Goal: Information Seeking & Learning: Compare options

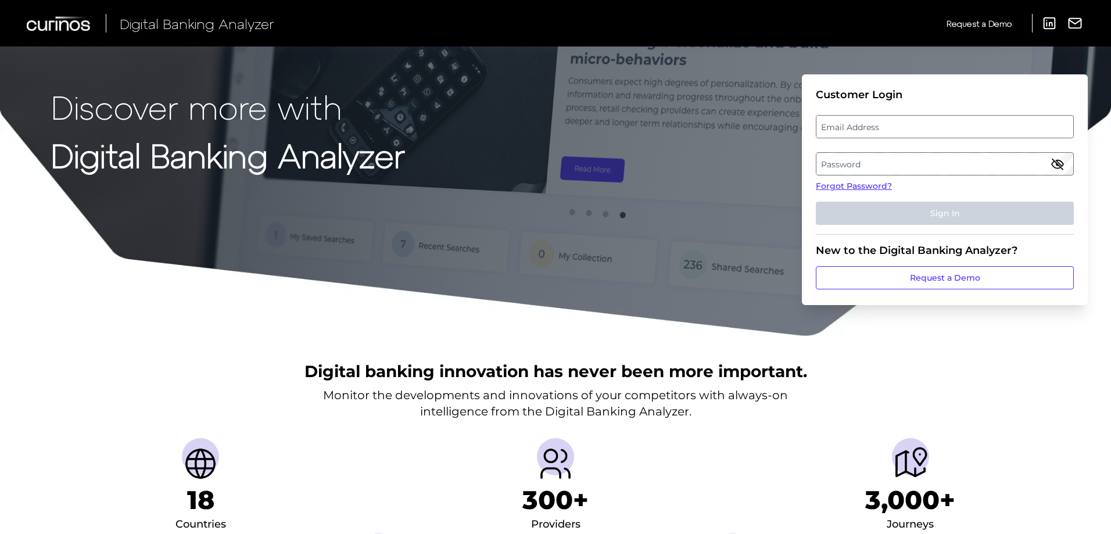
click at [906, 119] on label "Email Address" at bounding box center [944, 126] width 256 height 21
click at [906, 119] on input "email" at bounding box center [945, 126] width 258 height 23
click at [866, 134] on input "finn" at bounding box center [945, 126] width 258 height 23
click at [888, 124] on input "finn" at bounding box center [945, 126] width 258 height 23
click at [896, 129] on input "finn.henderso" at bounding box center [945, 126] width 258 height 23
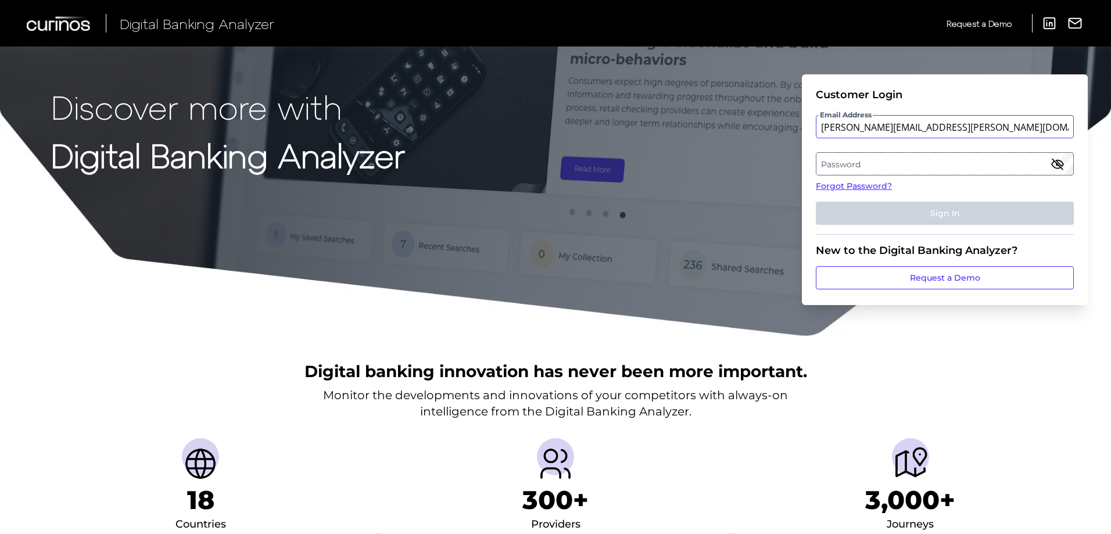
type input "finn.henderson@natwest.com"
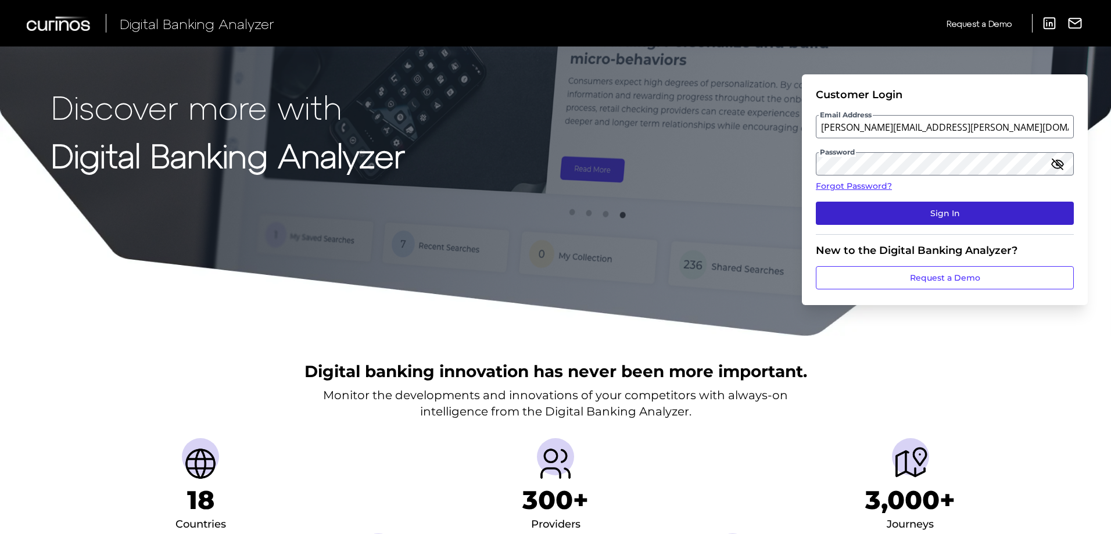
click at [994, 204] on button "Sign In" at bounding box center [945, 213] width 258 height 23
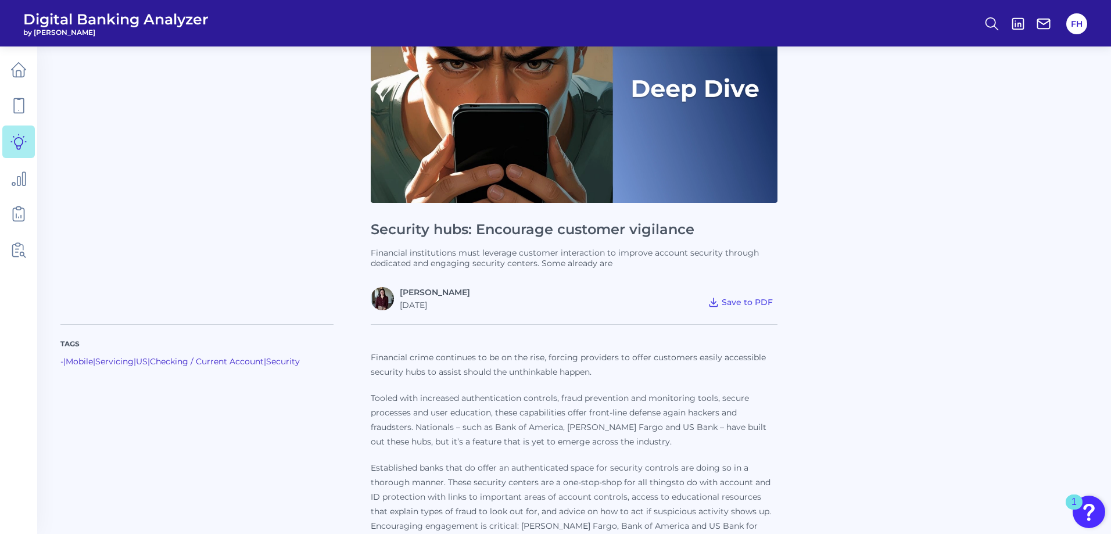
scroll to position [174, 0]
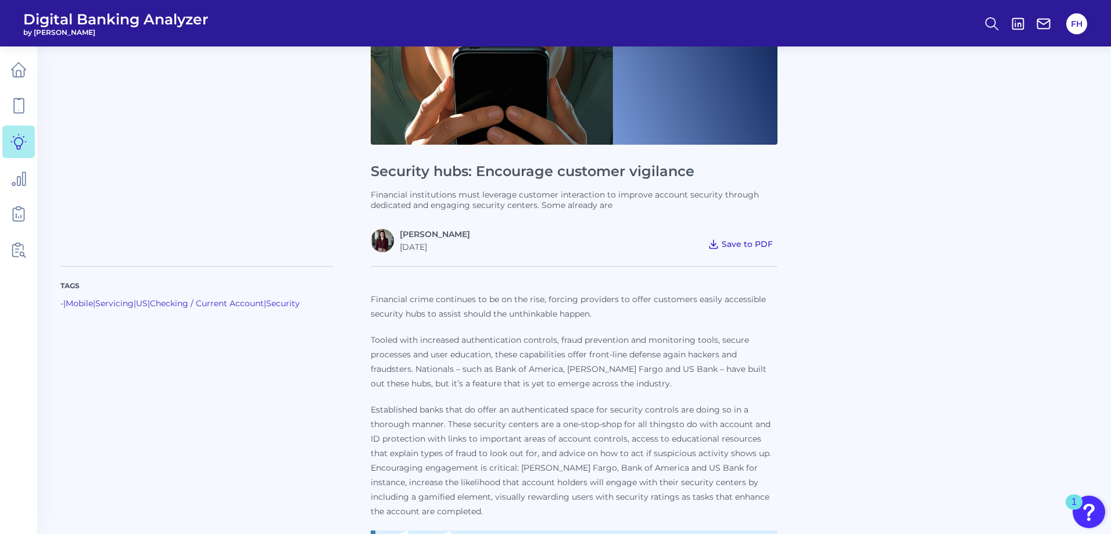
click at [749, 238] on button "Save to PDF" at bounding box center [740, 244] width 74 height 16
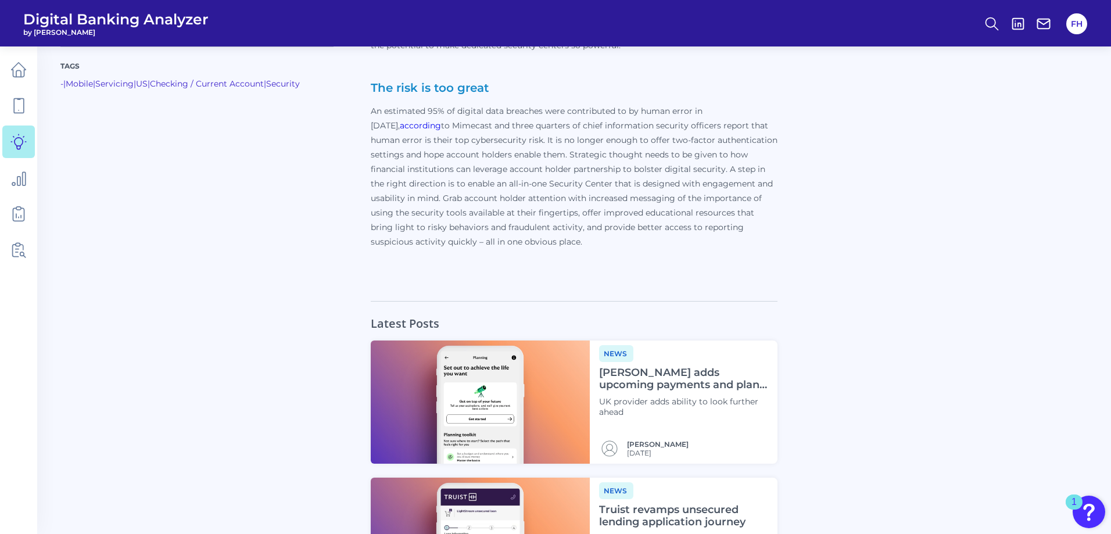
scroll to position [3776, 0]
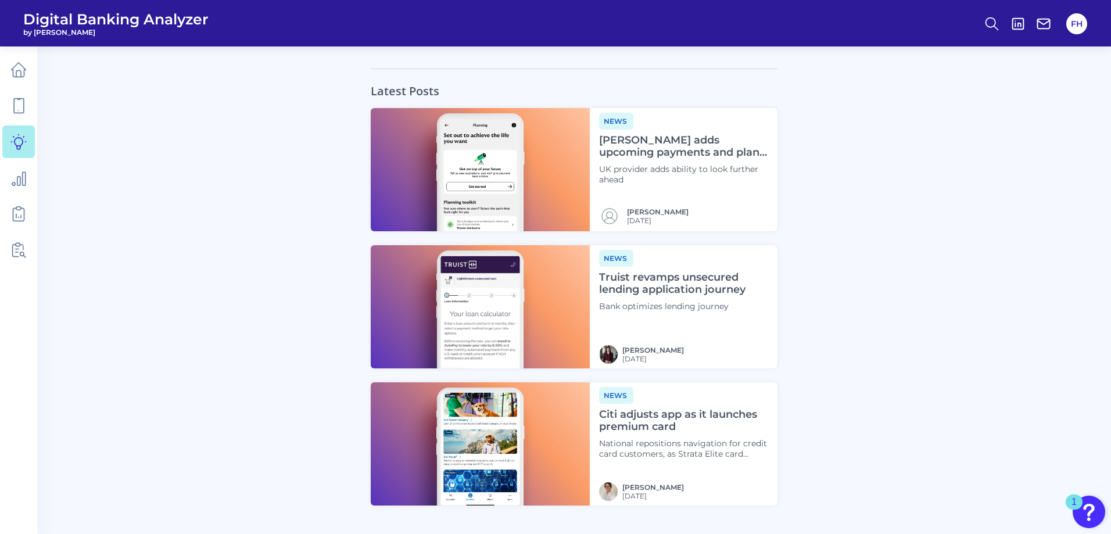
click at [673, 134] on h4 "Lloyds adds upcoming payments and plan features" at bounding box center [683, 146] width 169 height 25
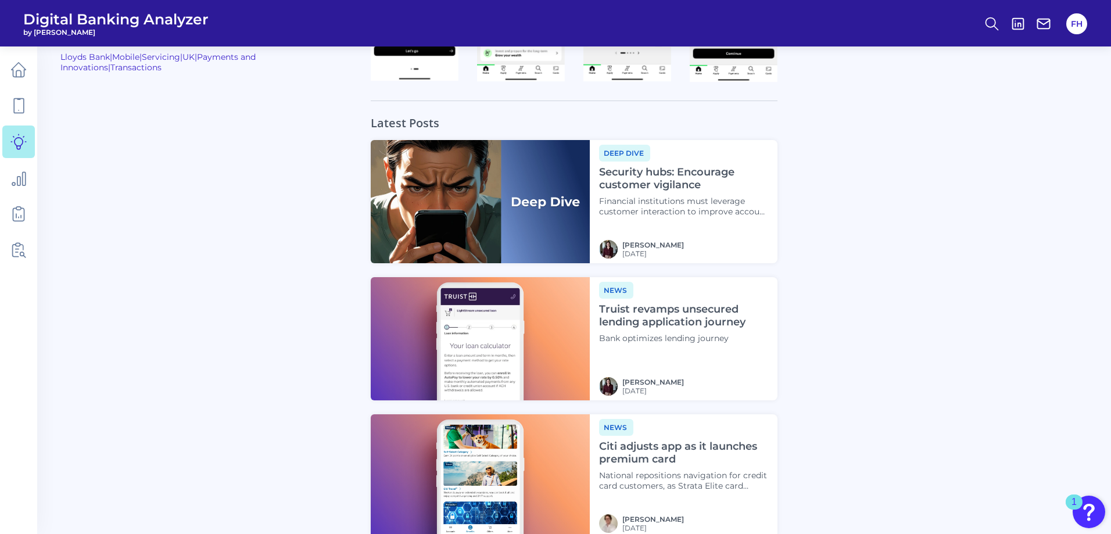
scroll to position [998, 0]
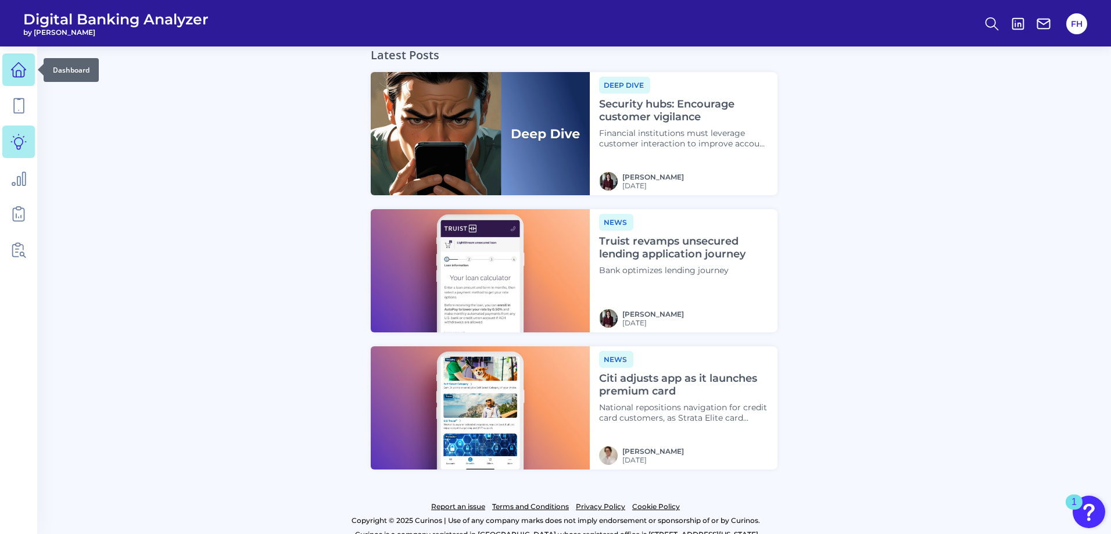
click at [25, 78] on link at bounding box center [18, 69] width 33 height 33
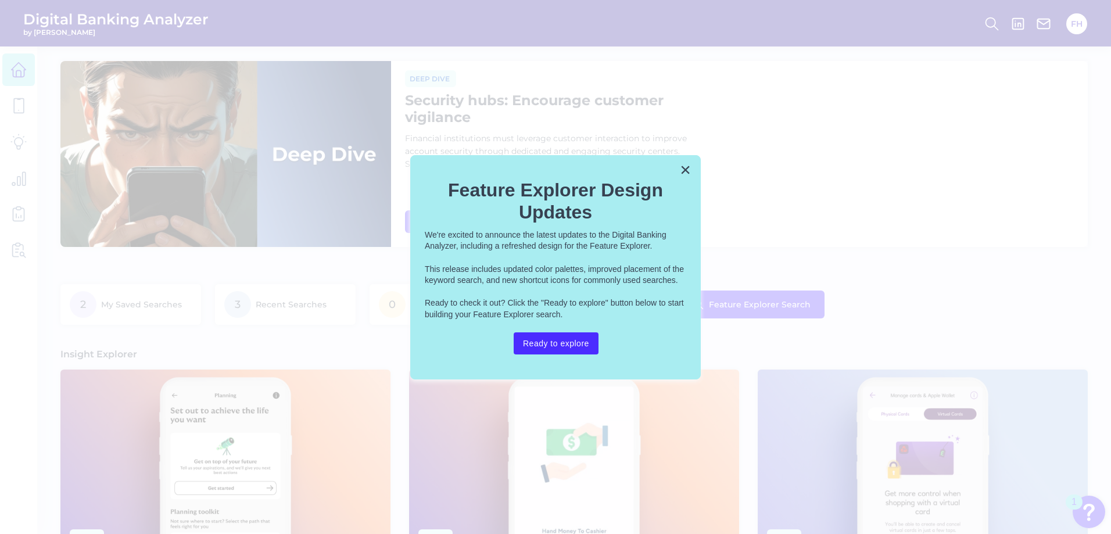
click at [682, 164] on button "×" at bounding box center [685, 169] width 11 height 19
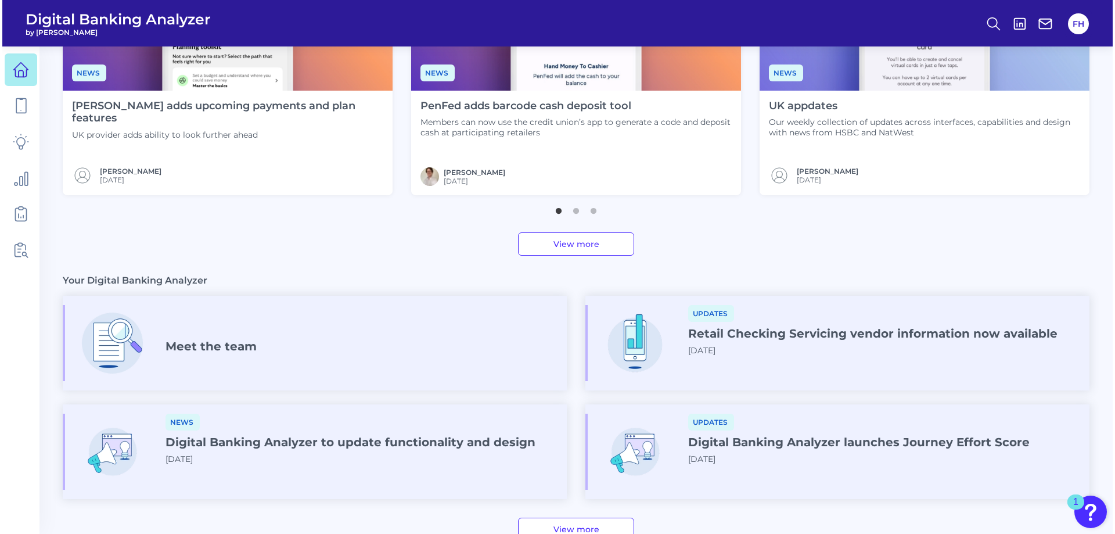
scroll to position [174, 0]
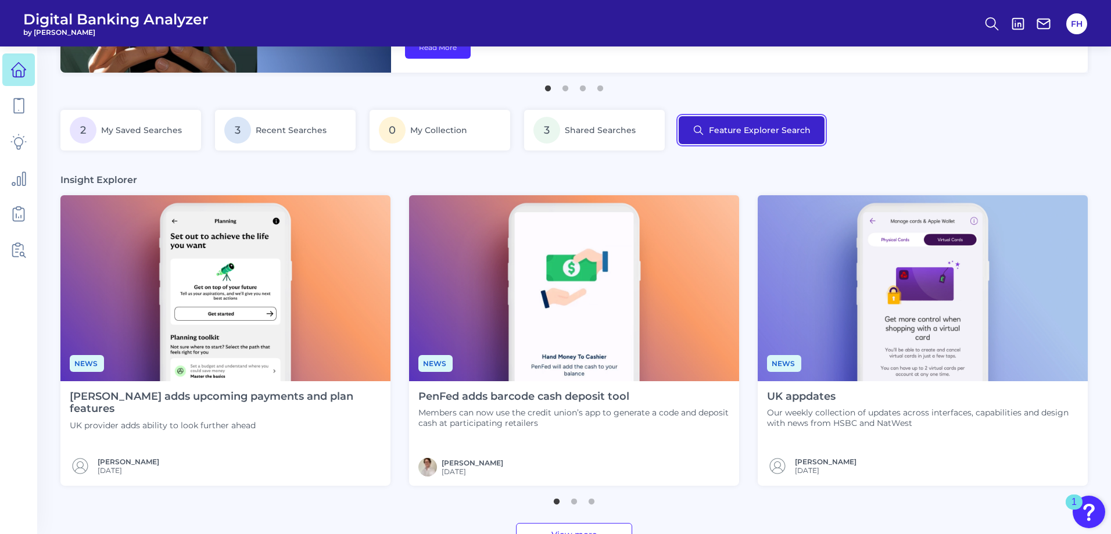
click at [735, 124] on button "Feature Explorer Search" at bounding box center [752, 130] width 146 height 28
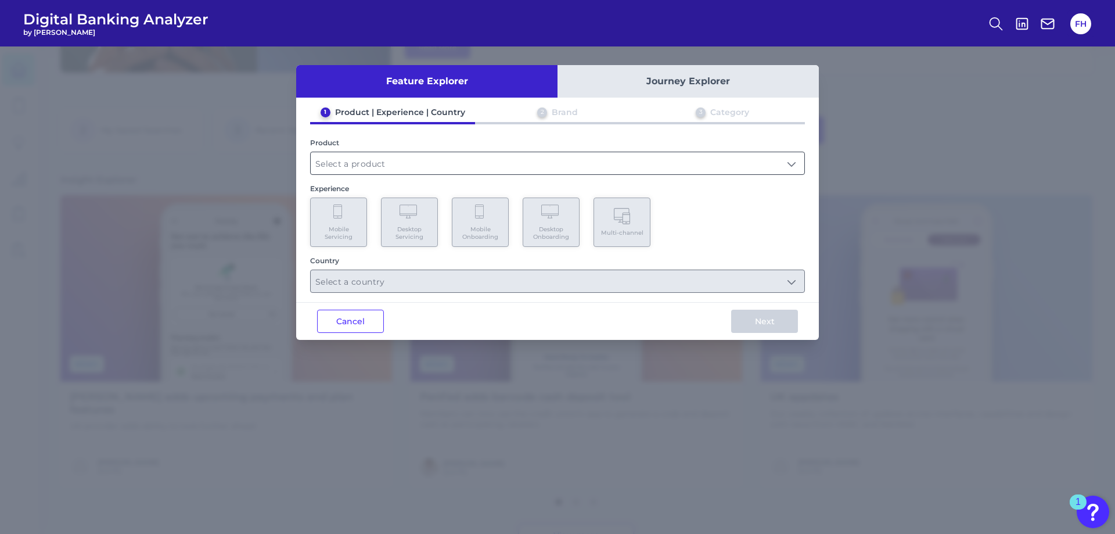
click at [673, 157] on input "text" at bounding box center [558, 163] width 494 height 22
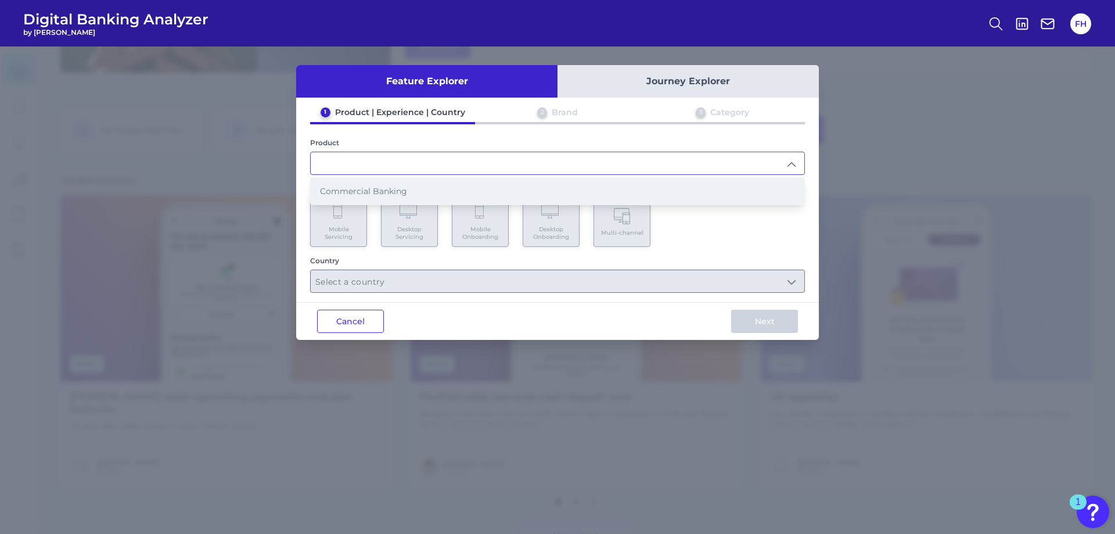
click at [645, 192] on li "Commercial Banking" at bounding box center [558, 191] width 494 height 27
type input "Commercial Banking"
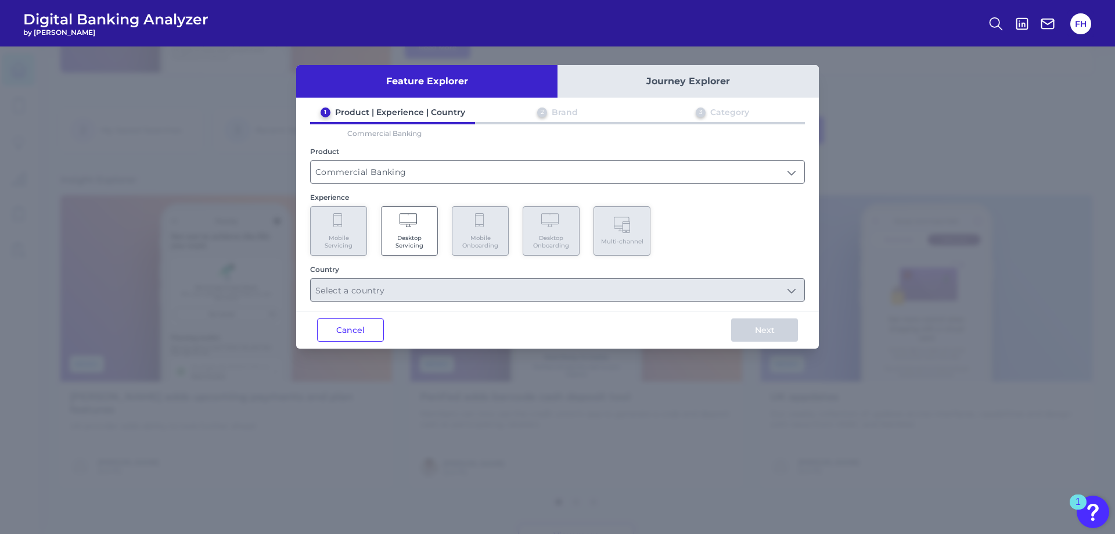
click at [416, 236] on span "Desktop Servicing" at bounding box center [409, 241] width 44 height 15
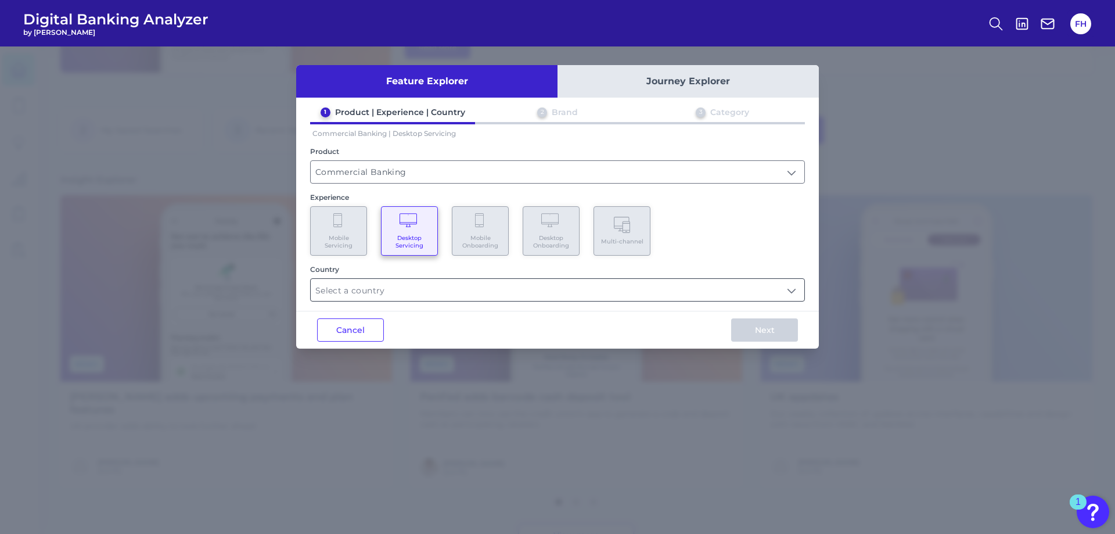
click at [758, 298] on input "text" at bounding box center [558, 290] width 494 height 22
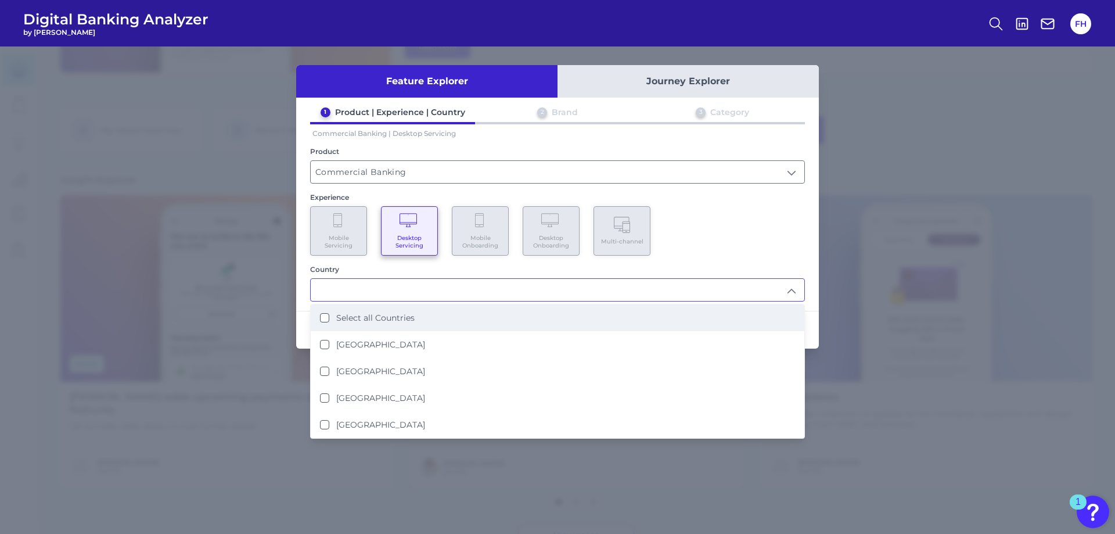
click at [615, 325] on li "Select all Countries" at bounding box center [558, 317] width 494 height 27
type input "Select all Countries"
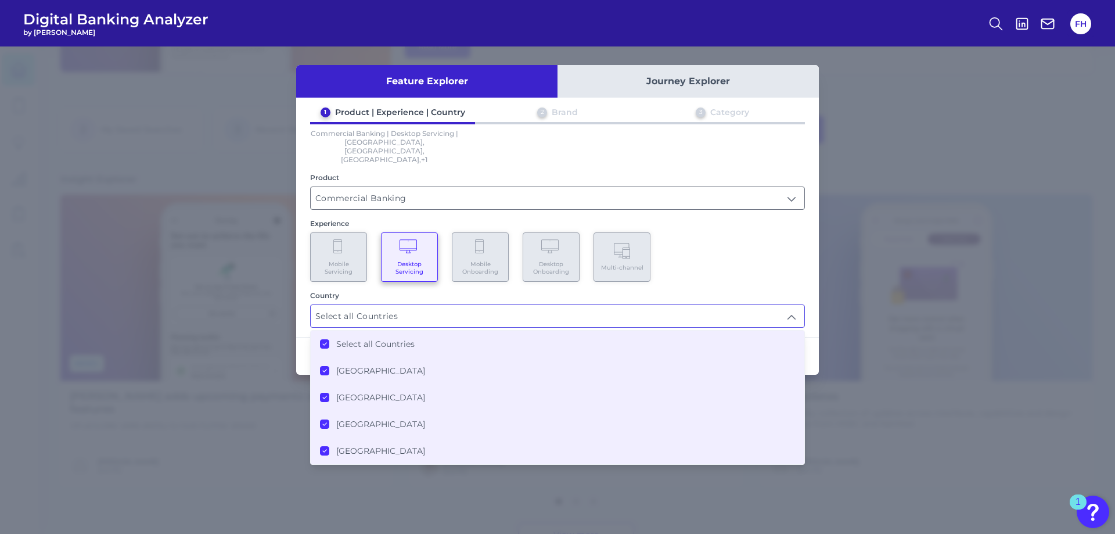
click at [766, 264] on div "Mobile Servicing Desktop Servicing Mobile Onboarding Desktop Onboarding Multi-c…" at bounding box center [557, 256] width 495 height 49
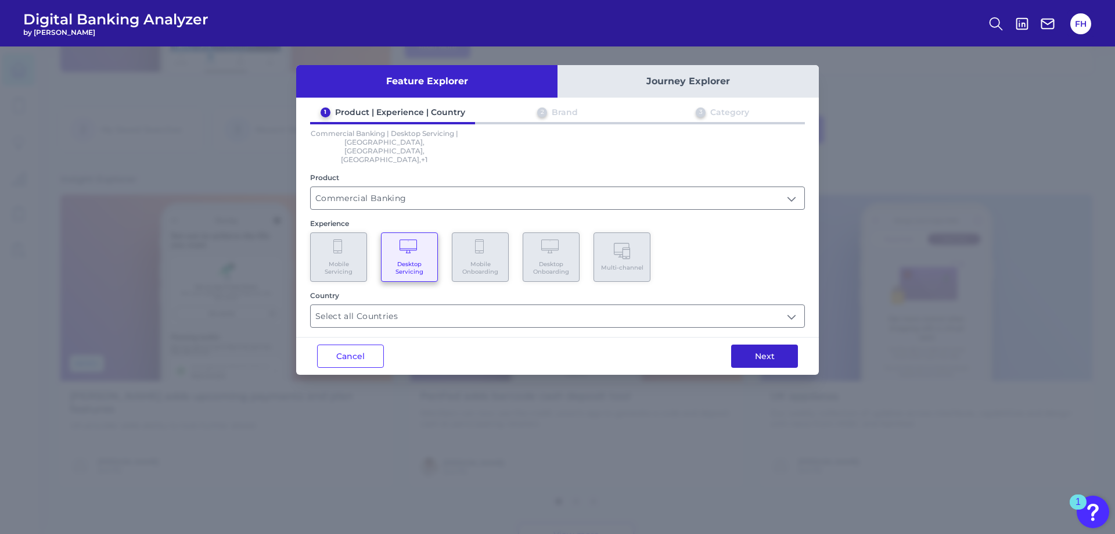
click at [759, 345] on button "Next" at bounding box center [764, 356] width 67 height 23
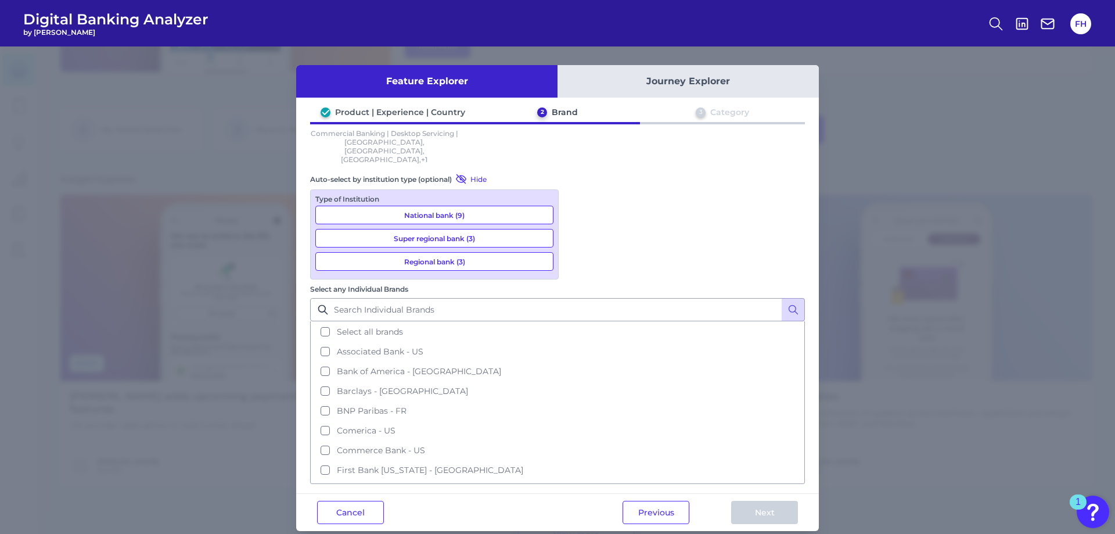
click at [446, 206] on button "National bank (9)" at bounding box center [434, 215] width 238 height 19
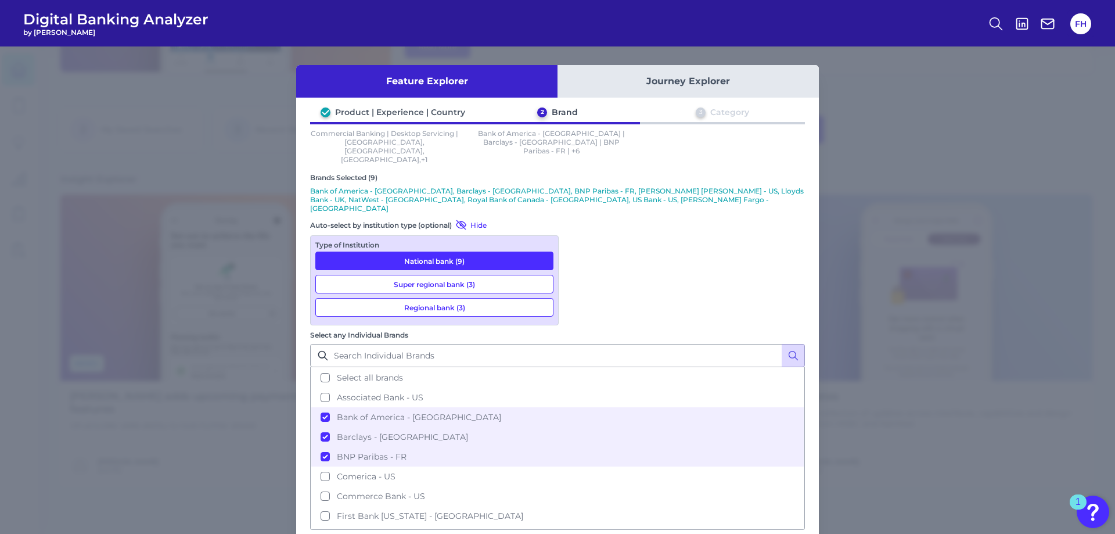
click at [442, 275] on button "Super regional bank (3)" at bounding box center [434, 284] width 238 height 19
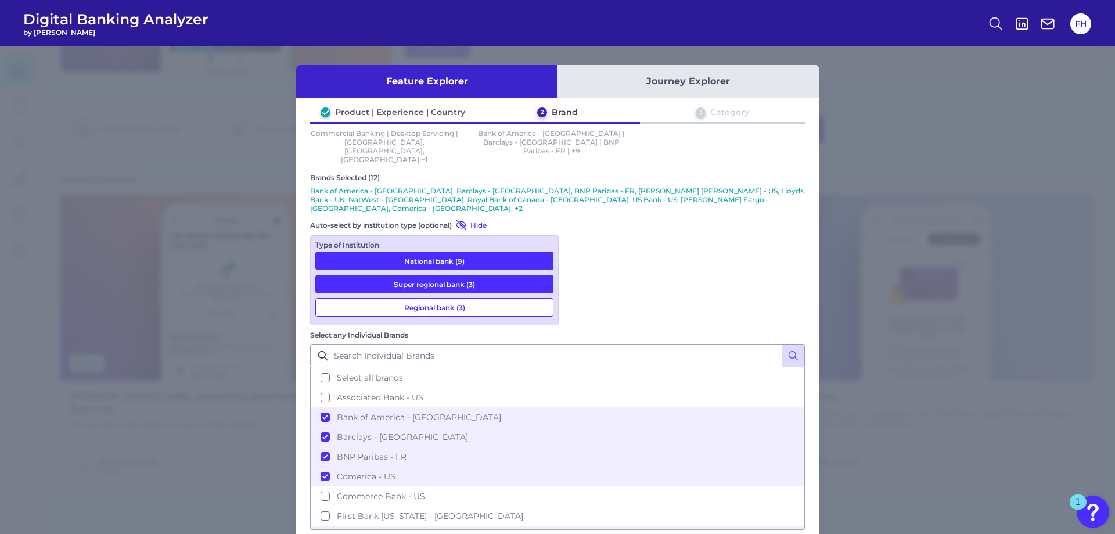
click at [436, 298] on button "Regional bank (3)" at bounding box center [434, 307] width 238 height 19
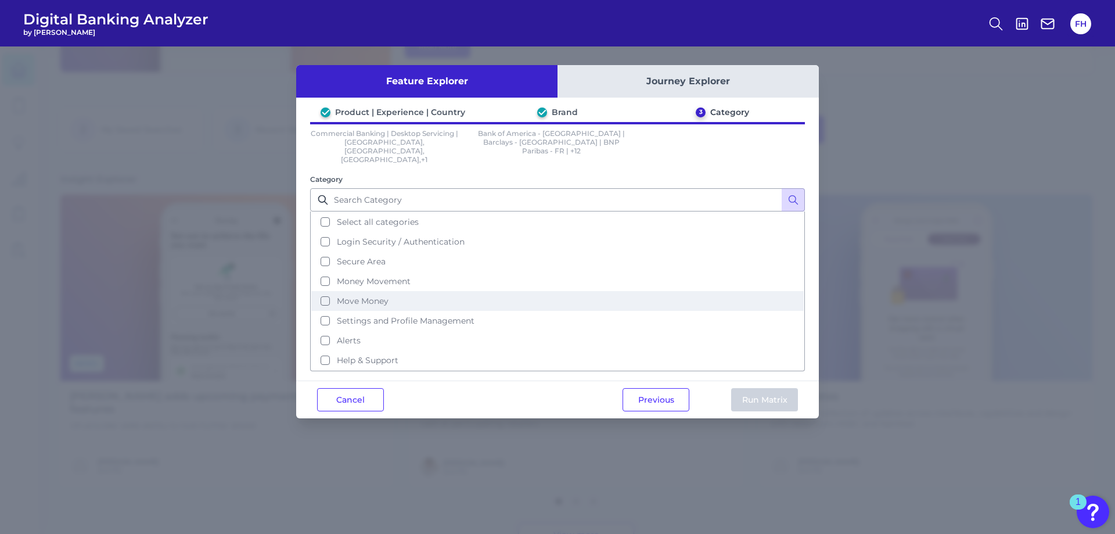
click at [356, 296] on span "Move Money" at bounding box center [363, 301] width 52 height 10
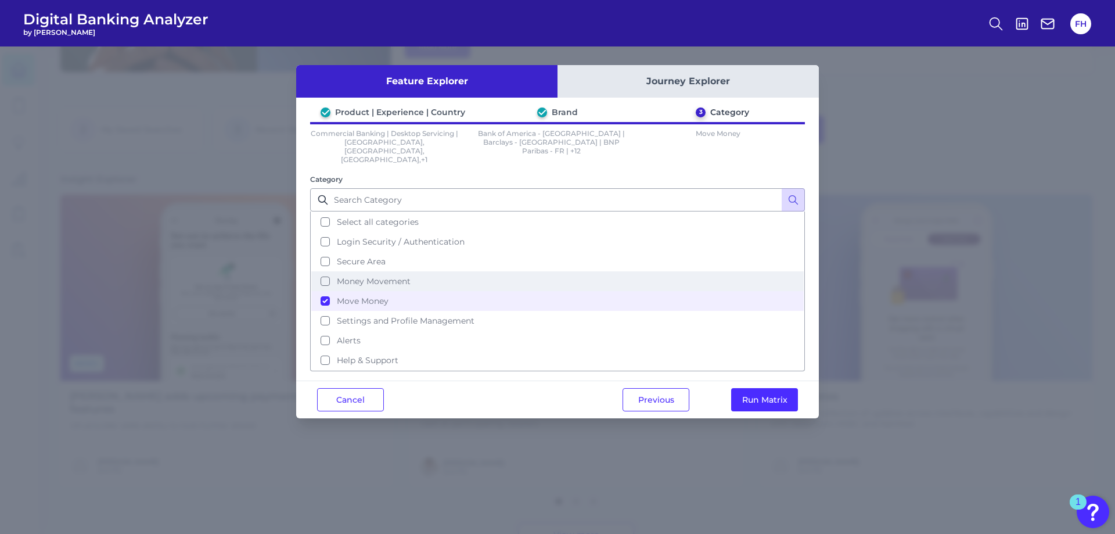
click at [418, 271] on button "Money Movement" at bounding box center [557, 281] width 493 height 20
click at [785, 390] on button "Run Matrix" at bounding box center [764, 399] width 67 height 23
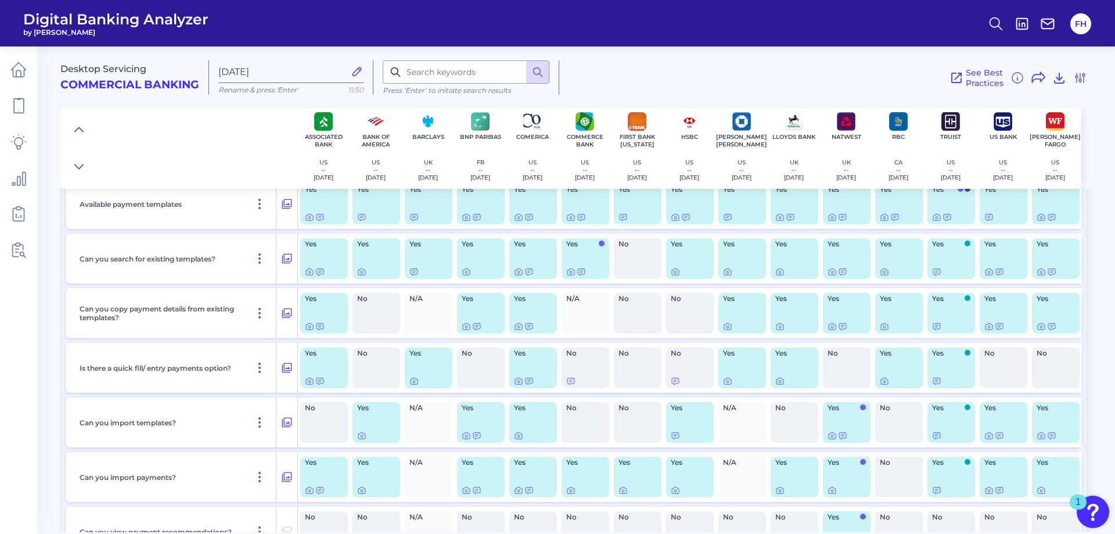
scroll to position [232, 0]
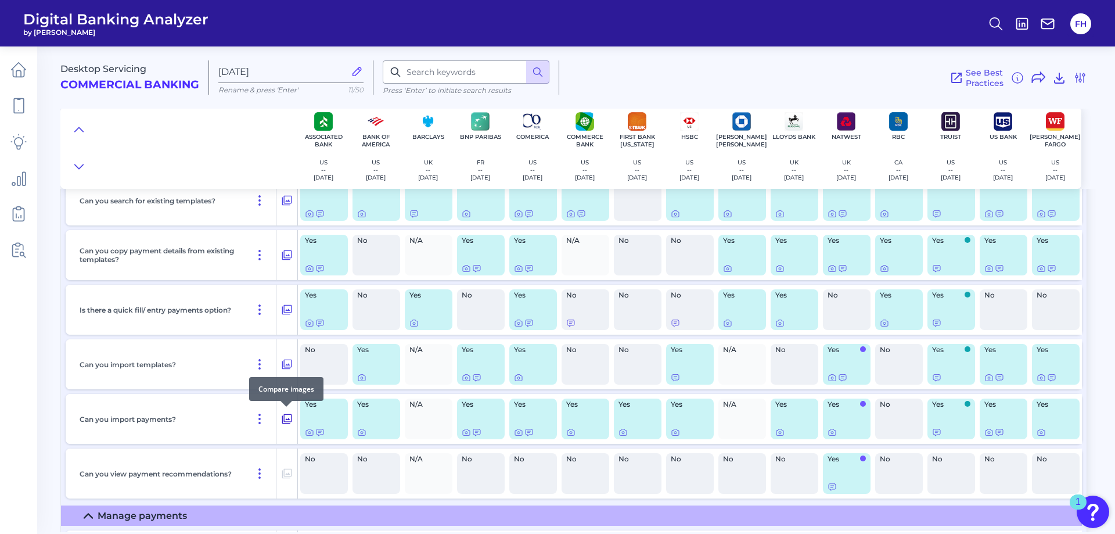
click at [289, 417] on icon at bounding box center [287, 419] width 12 height 14
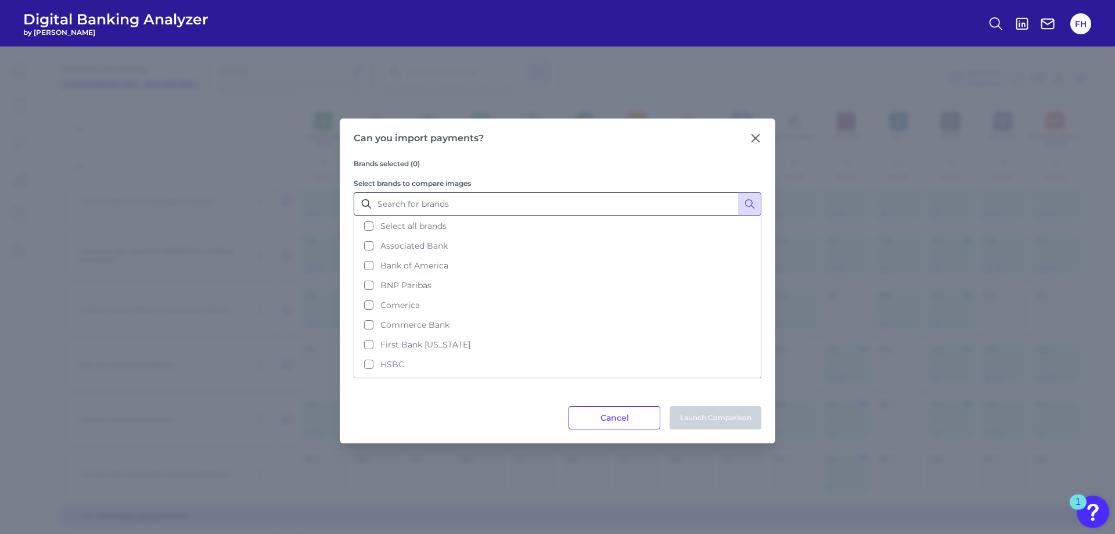
click at [428, 223] on span "Select all brands" at bounding box center [414, 226] width 66 height 10
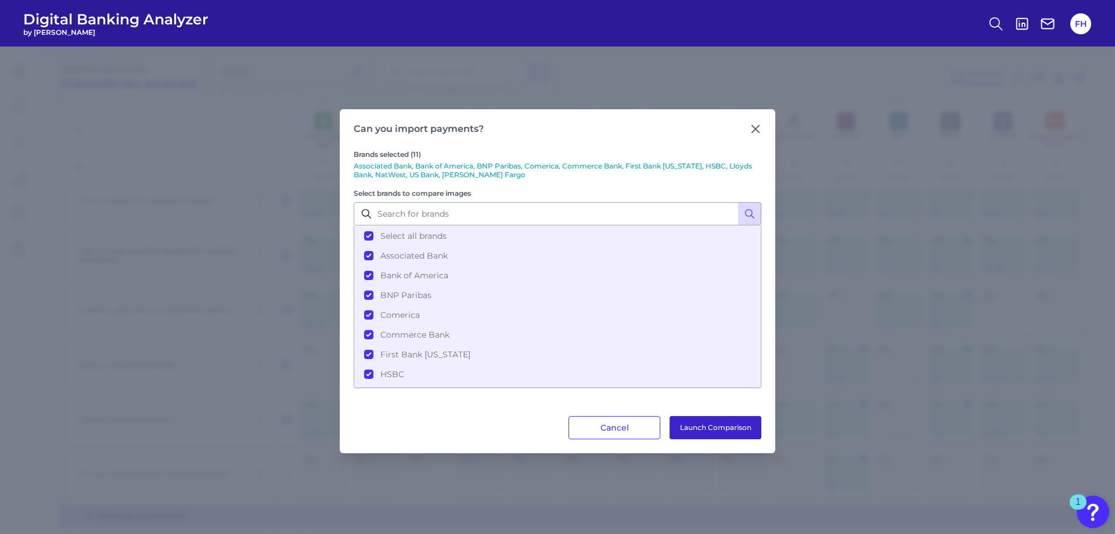
click at [696, 430] on button "Launch Comparison" at bounding box center [716, 427] width 92 height 23
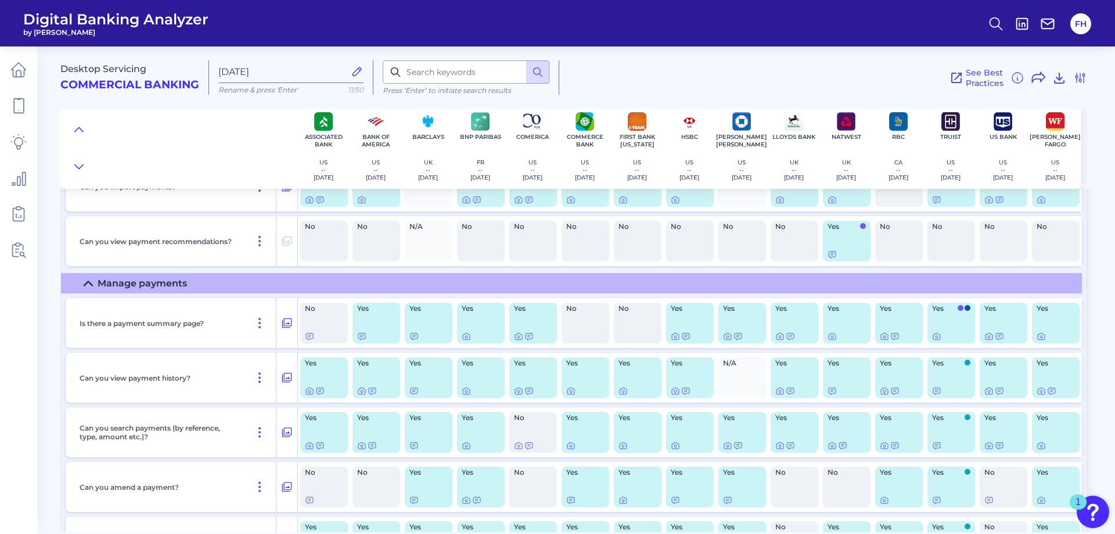
scroll to position [523, 0]
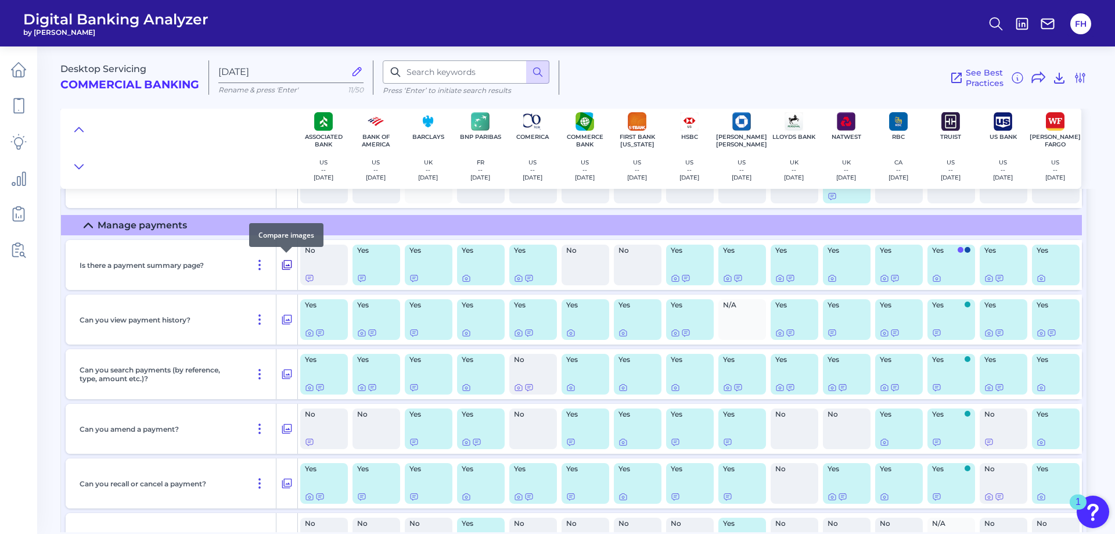
click at [289, 263] on icon at bounding box center [287, 265] width 12 height 14
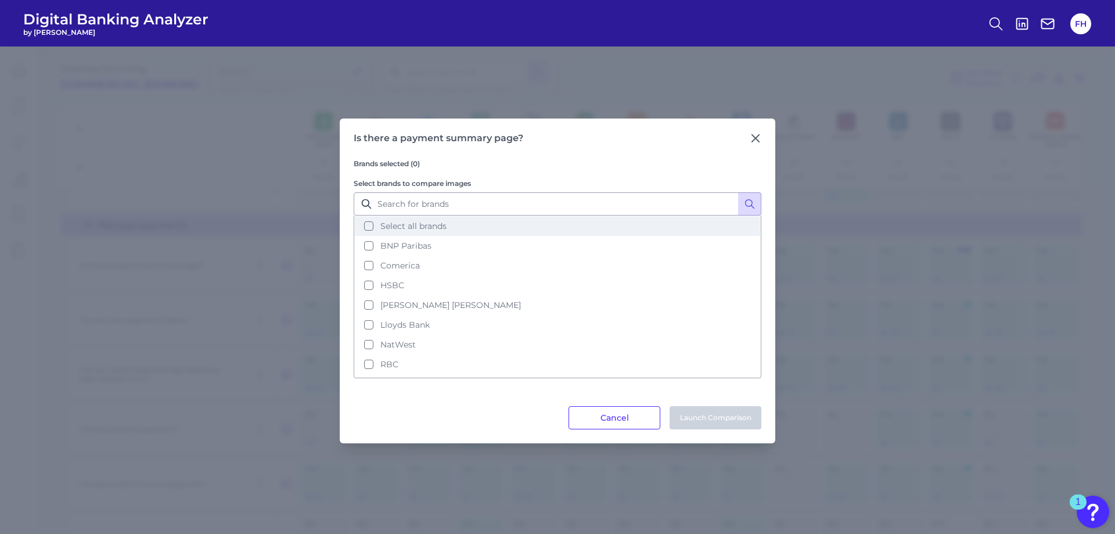
click at [418, 231] on span "Select all brands" at bounding box center [414, 226] width 66 height 10
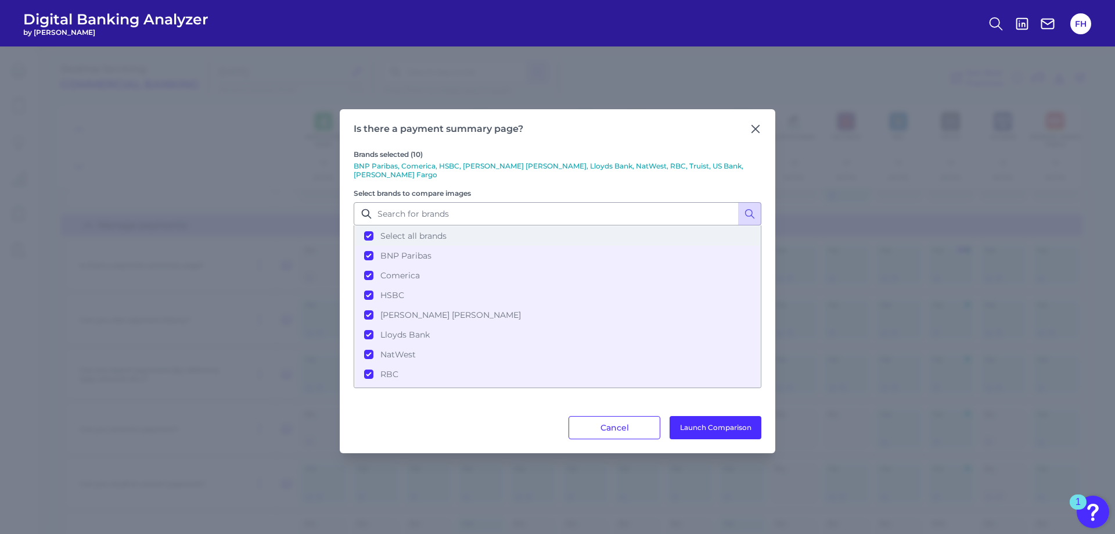
click at [426, 231] on span "Select all brands" at bounding box center [414, 236] width 66 height 10
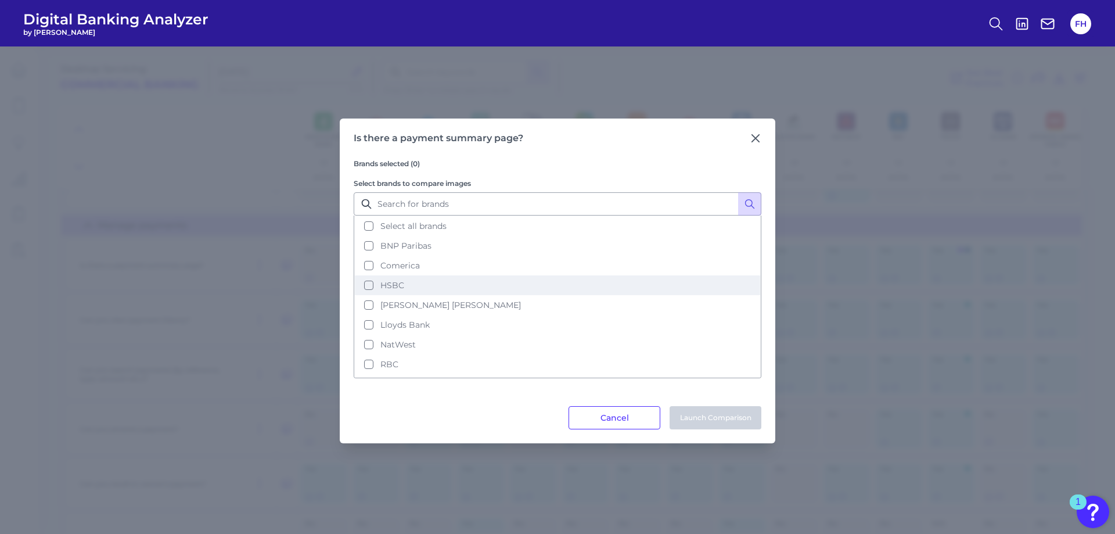
click at [360, 288] on button "HSBC" at bounding box center [558, 285] width 406 height 20
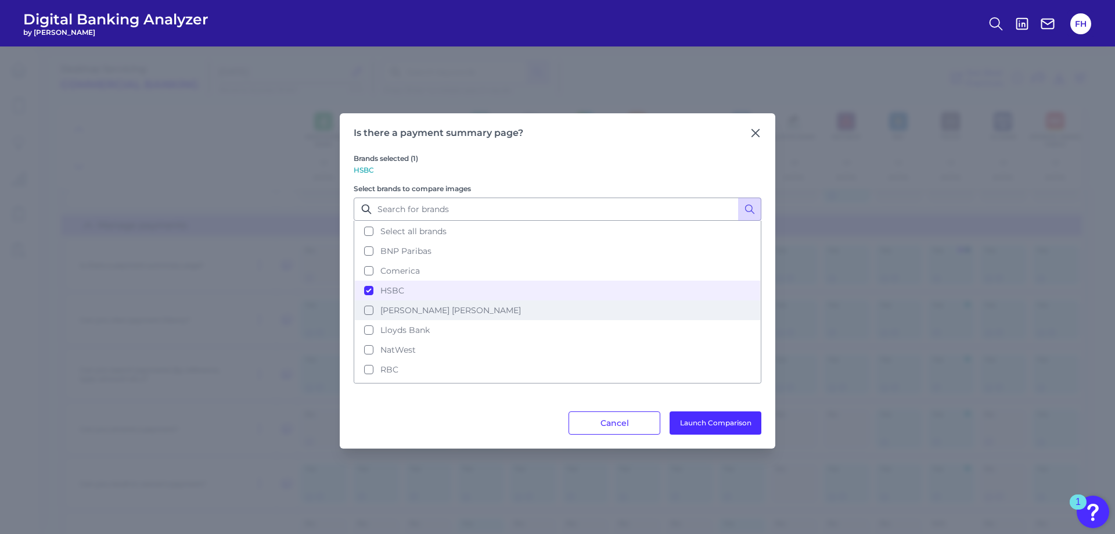
click at [365, 311] on button "[PERSON_NAME] [PERSON_NAME]" at bounding box center [558, 310] width 406 height 20
click at [372, 339] on button "Lloyds Bank" at bounding box center [558, 330] width 406 height 20
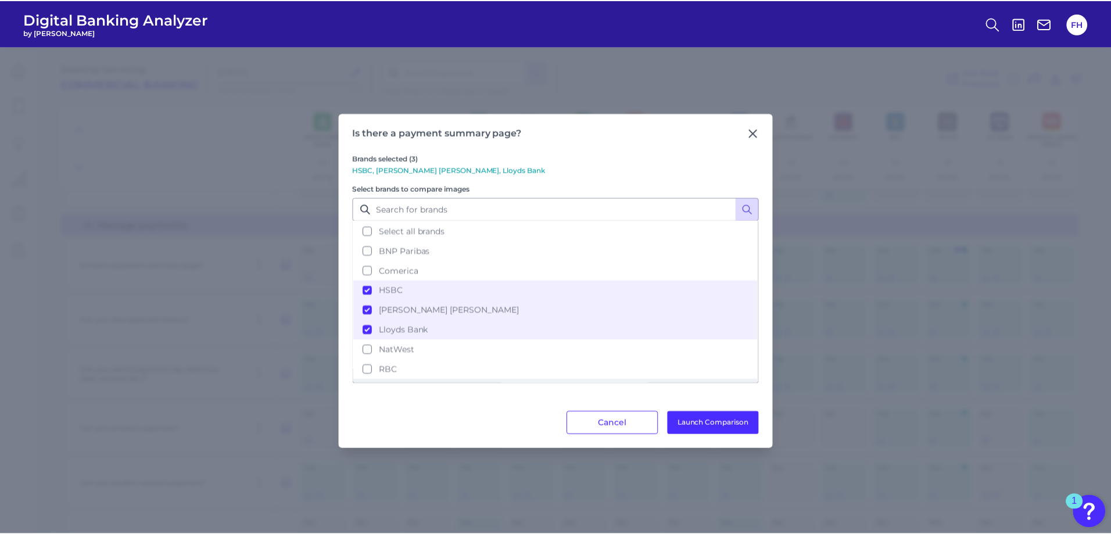
scroll to position [56, 0]
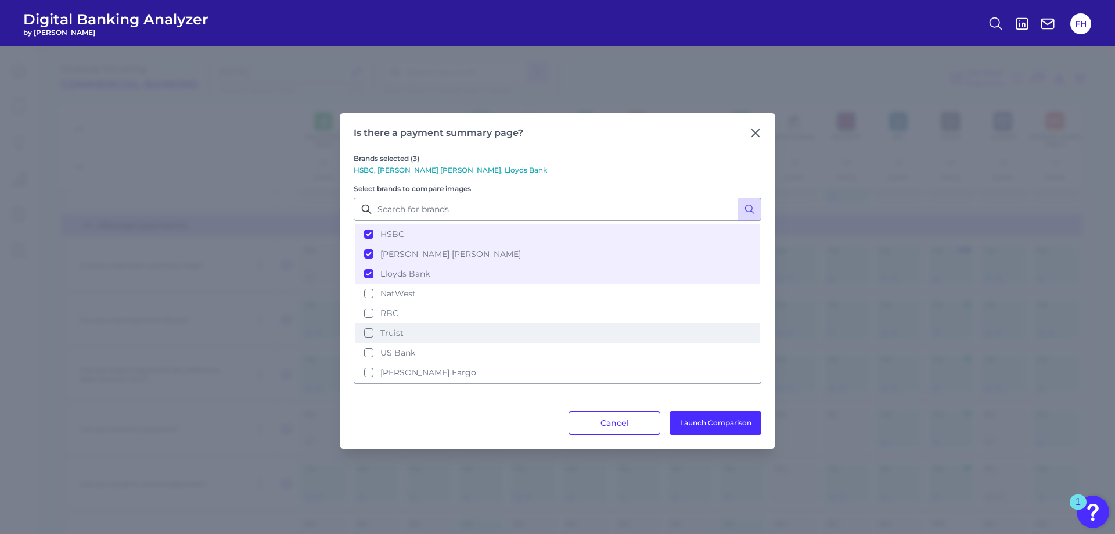
click at [367, 333] on button "Truist" at bounding box center [558, 333] width 406 height 20
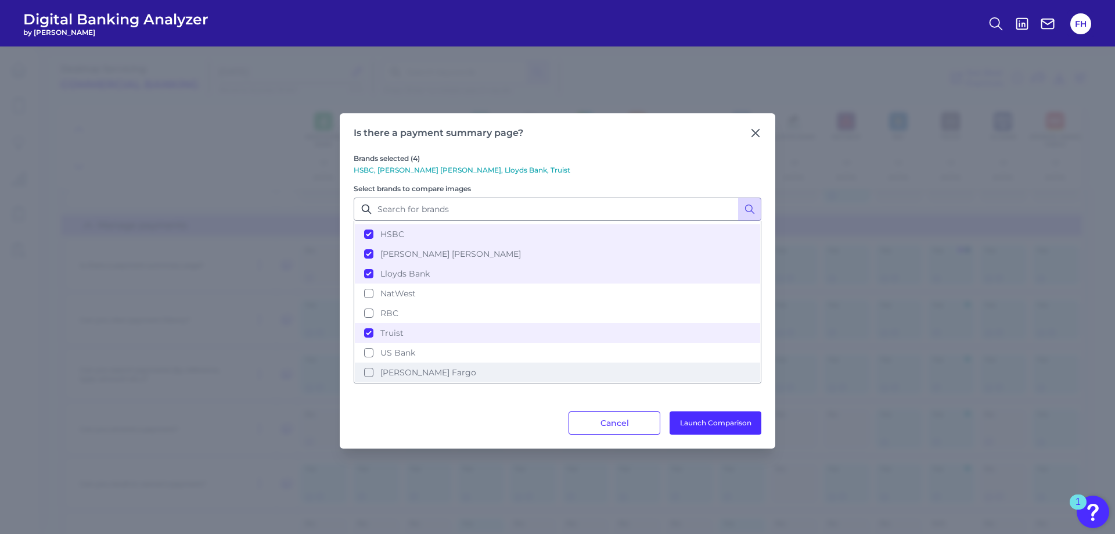
drag, startPoint x: 368, startPoint y: 369, endPoint x: 491, endPoint y: 394, distance: 125.8
click at [368, 369] on button "[PERSON_NAME] Fargo" at bounding box center [558, 373] width 406 height 20
click at [731, 420] on button "Launch Comparison" at bounding box center [716, 422] width 92 height 23
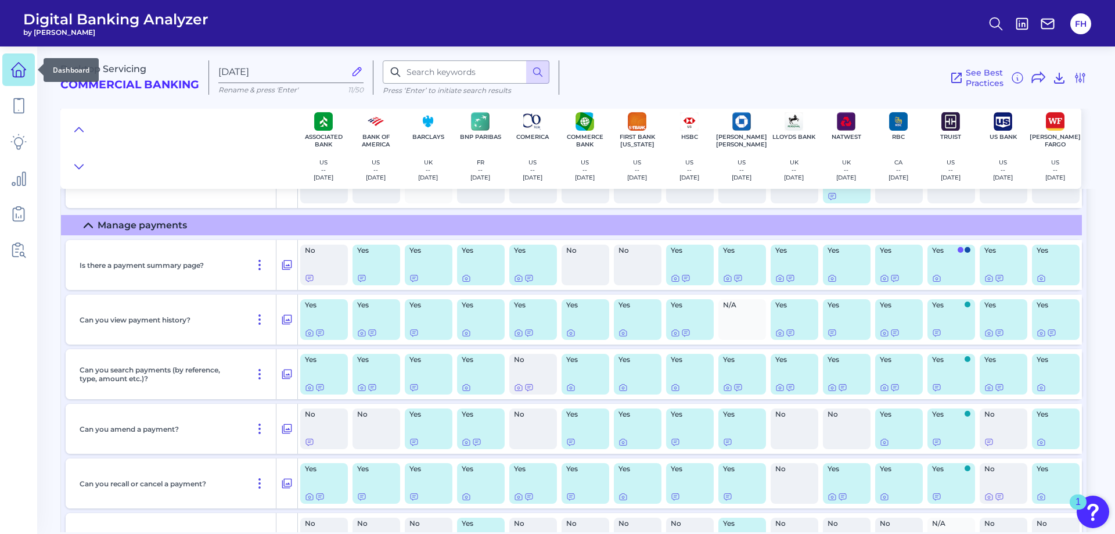
click at [17, 66] on icon at bounding box center [18, 70] width 16 height 16
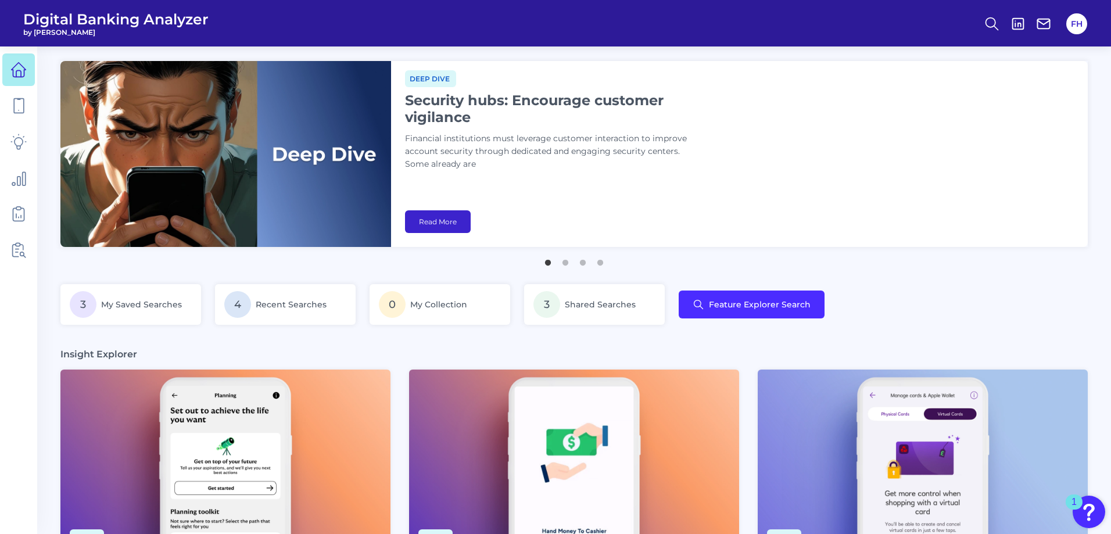
click at [427, 219] on link "Read More" at bounding box center [438, 221] width 66 height 23
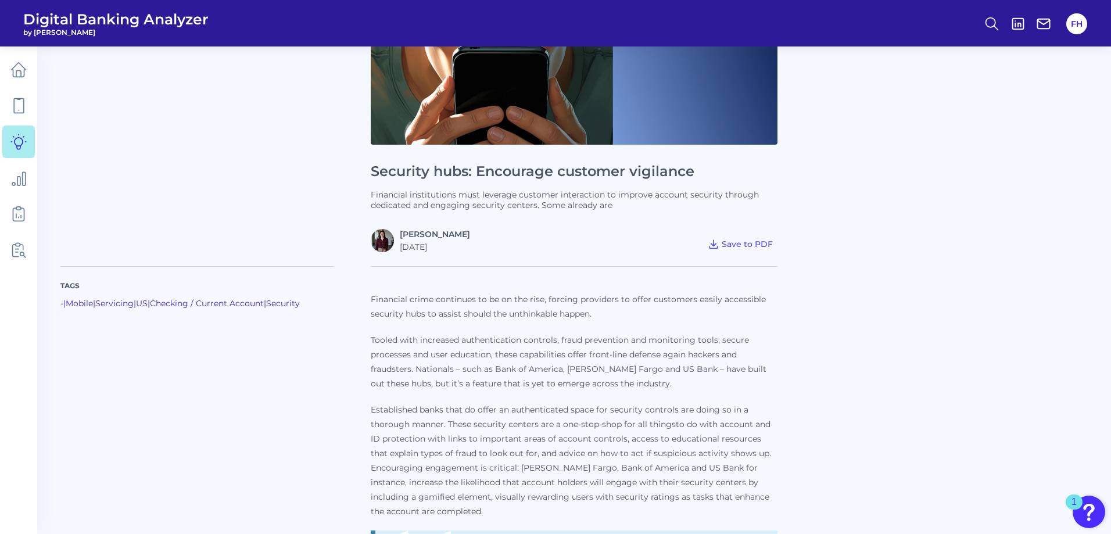
scroll to position [232, 0]
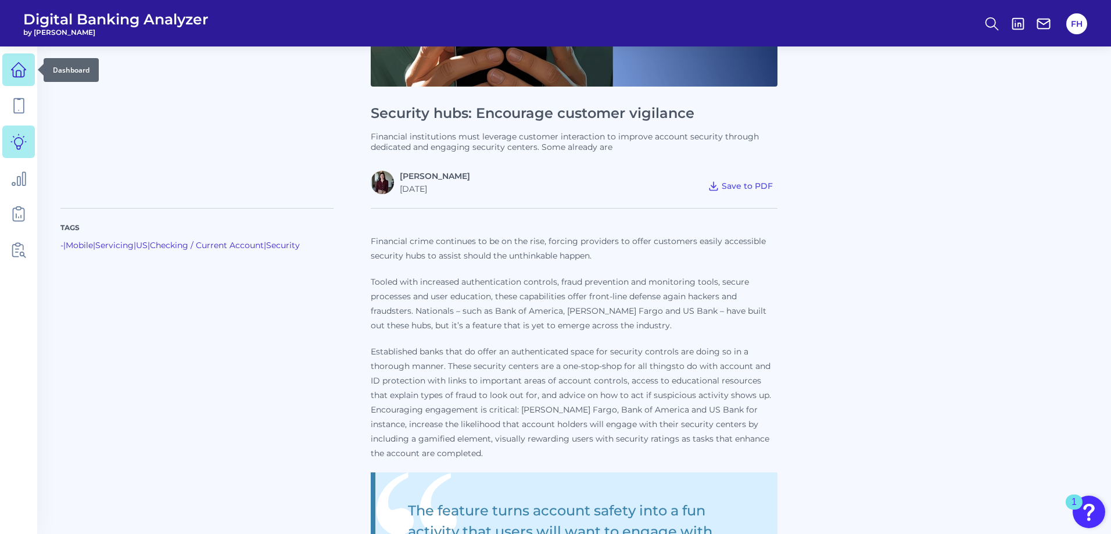
click at [27, 71] on link at bounding box center [18, 69] width 33 height 33
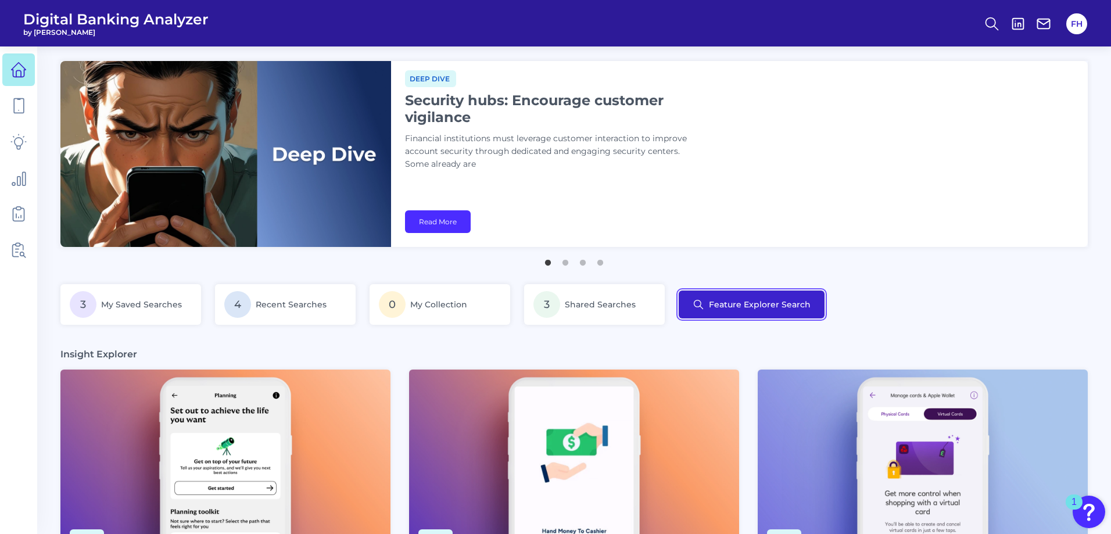
click at [748, 304] on button "Feature Explorer Search" at bounding box center [752, 304] width 146 height 28
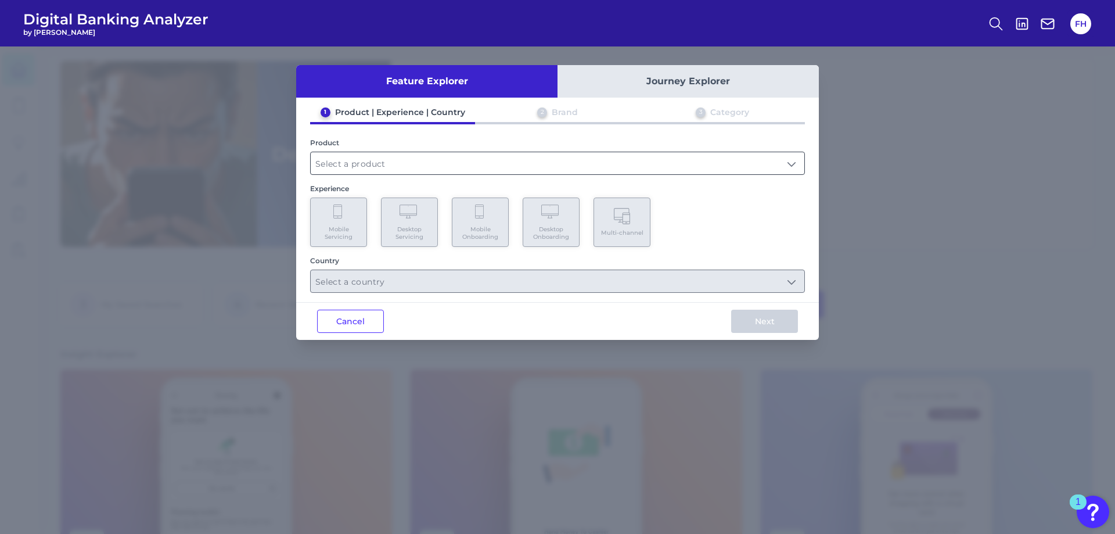
click at [429, 164] on input "text" at bounding box center [558, 163] width 494 height 22
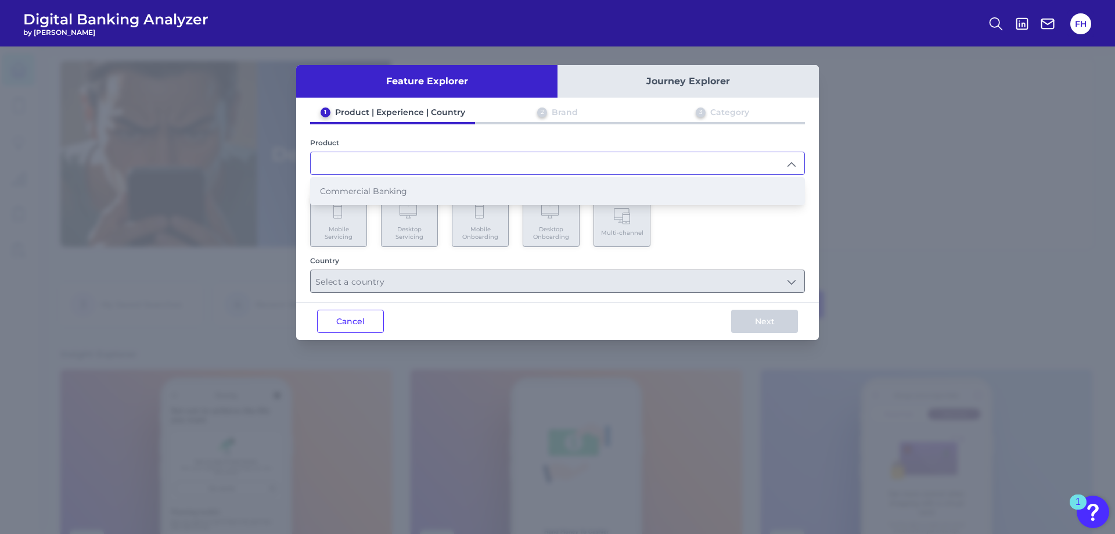
click at [420, 199] on li "Commercial Banking" at bounding box center [558, 191] width 494 height 27
type input "Commercial Banking"
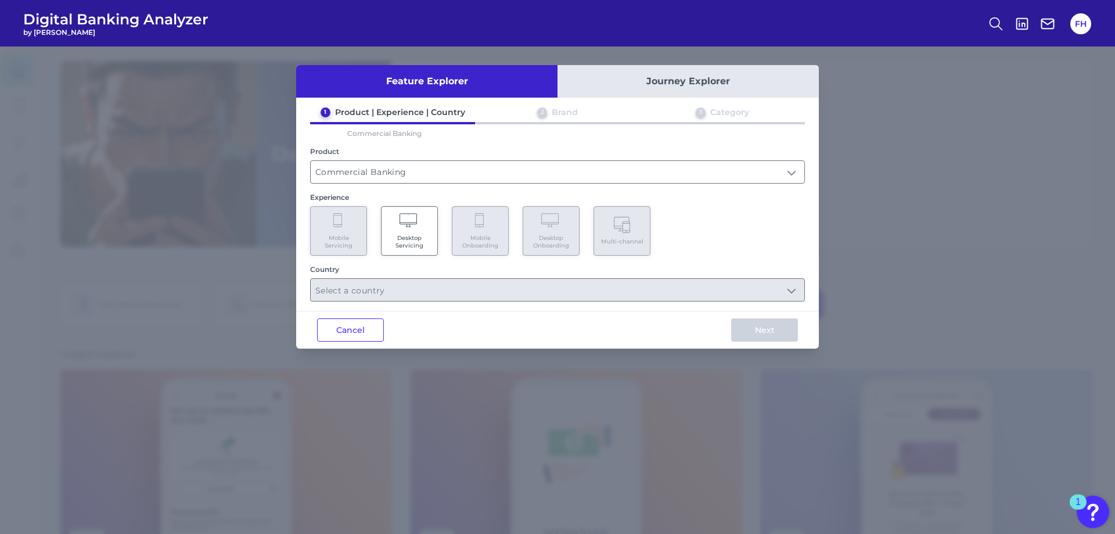
click at [406, 229] on icon at bounding box center [410, 221] width 20 height 16
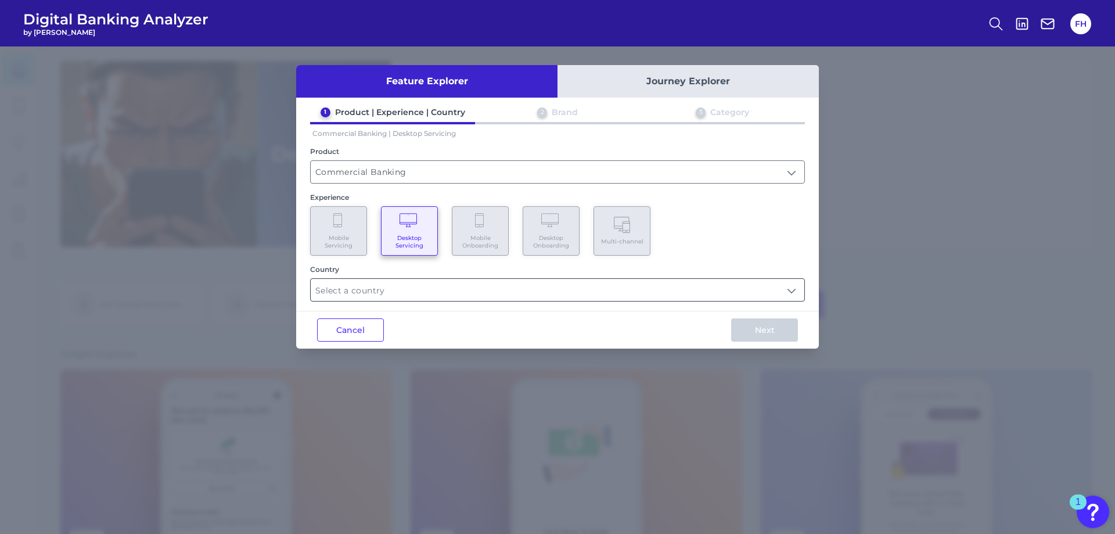
click at [421, 290] on input "text" at bounding box center [558, 290] width 494 height 22
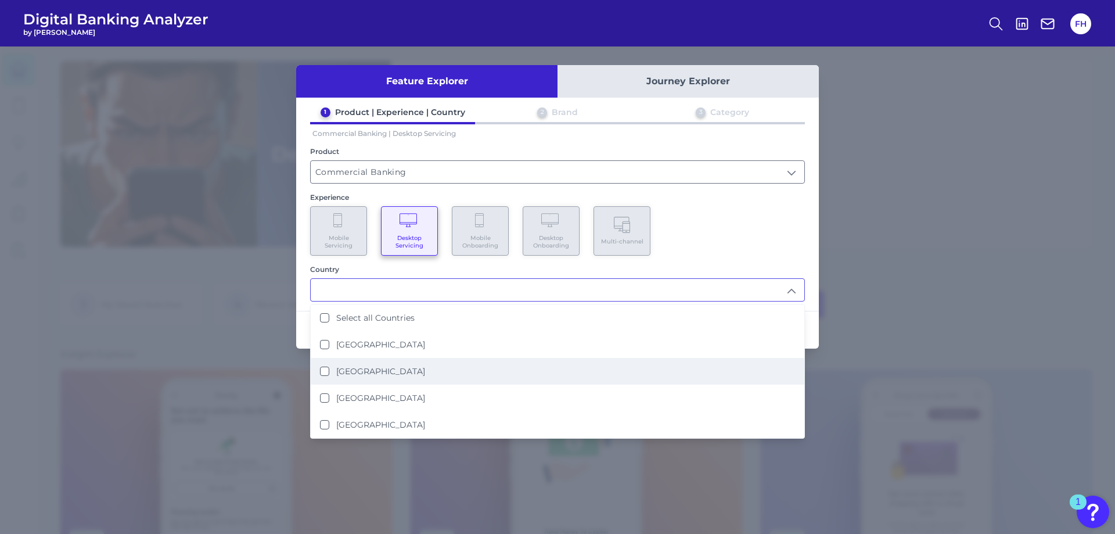
click at [390, 376] on li "United Kingdom" at bounding box center [558, 371] width 494 height 27
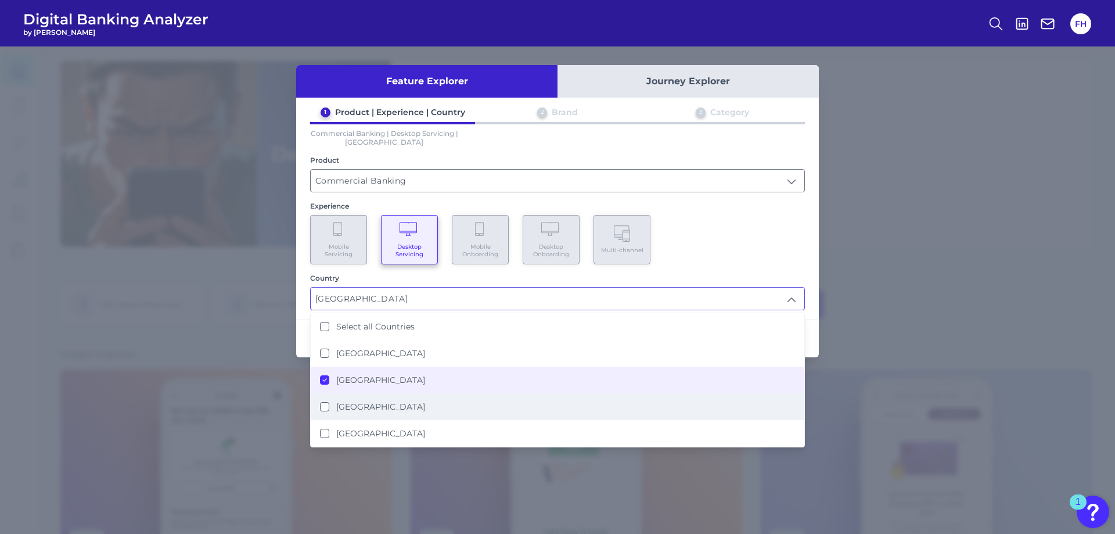
scroll to position [1, 0]
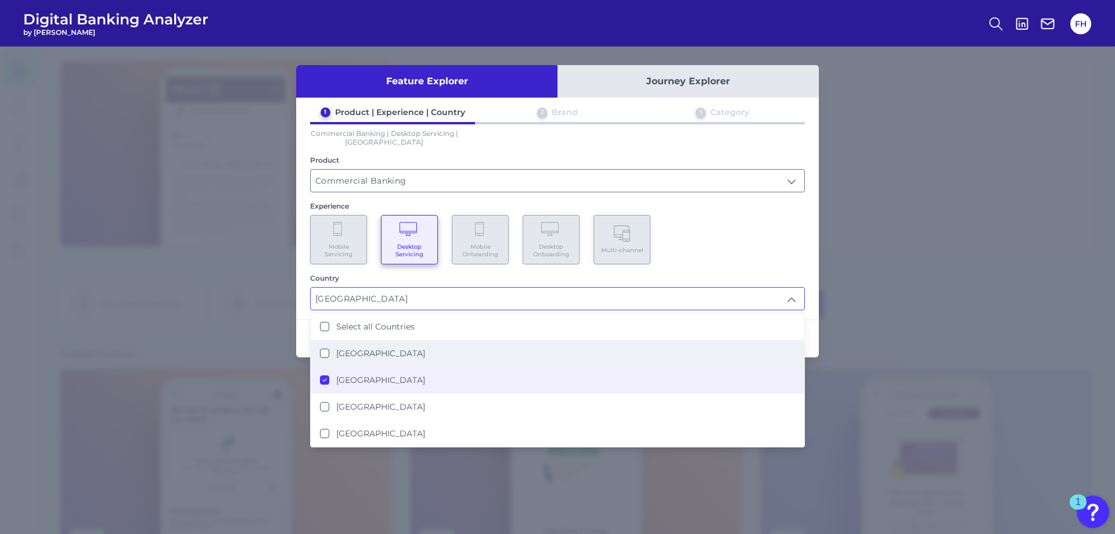
click at [369, 356] on label "United States" at bounding box center [380, 353] width 89 height 10
type input "United Kingdom, United States"
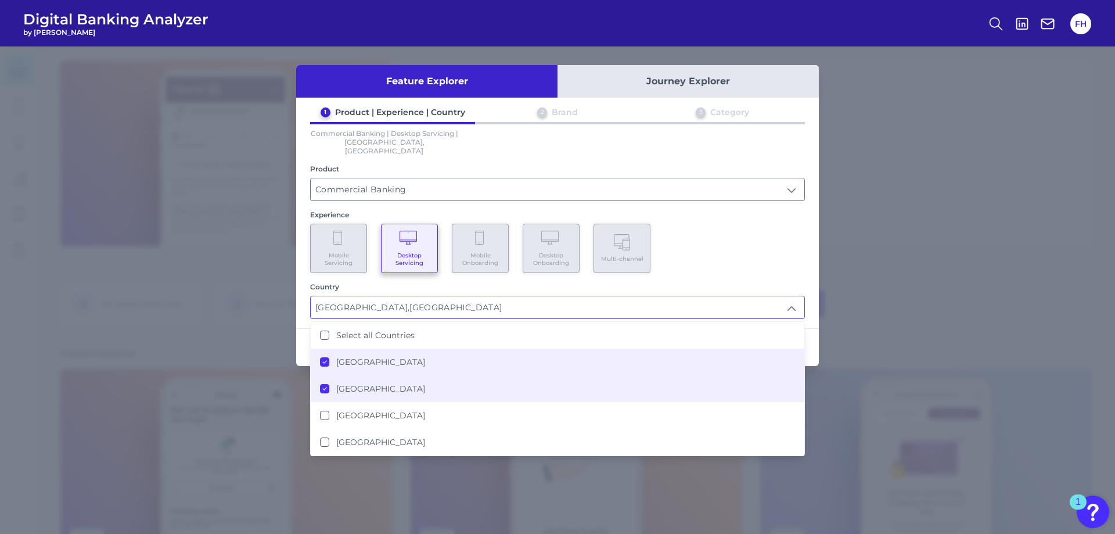
scroll to position [1, 0]
click at [813, 339] on div "Next" at bounding box center [765, 347] width 109 height 37
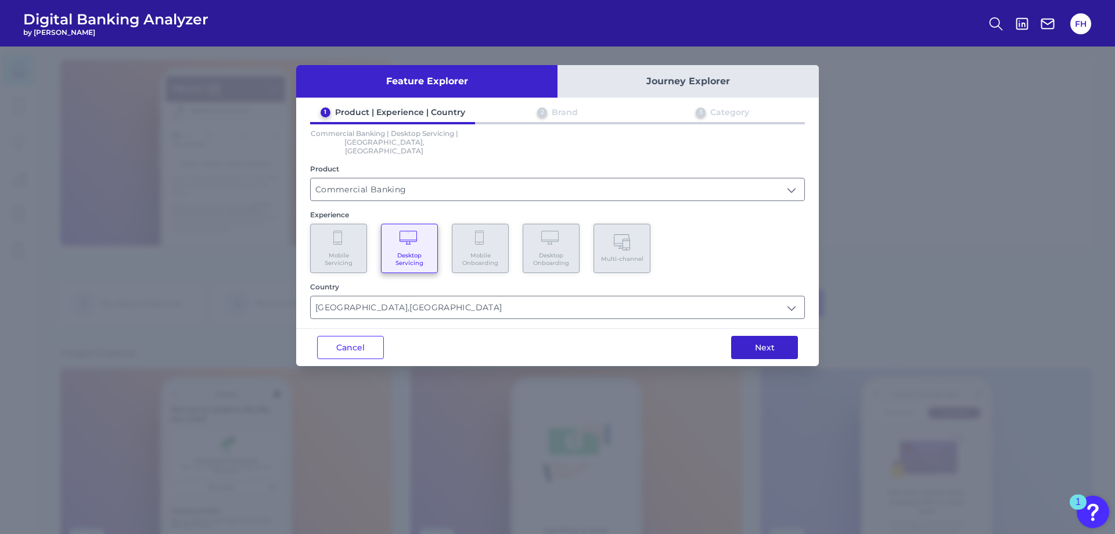
click at [774, 338] on button "Next" at bounding box center [764, 347] width 67 height 23
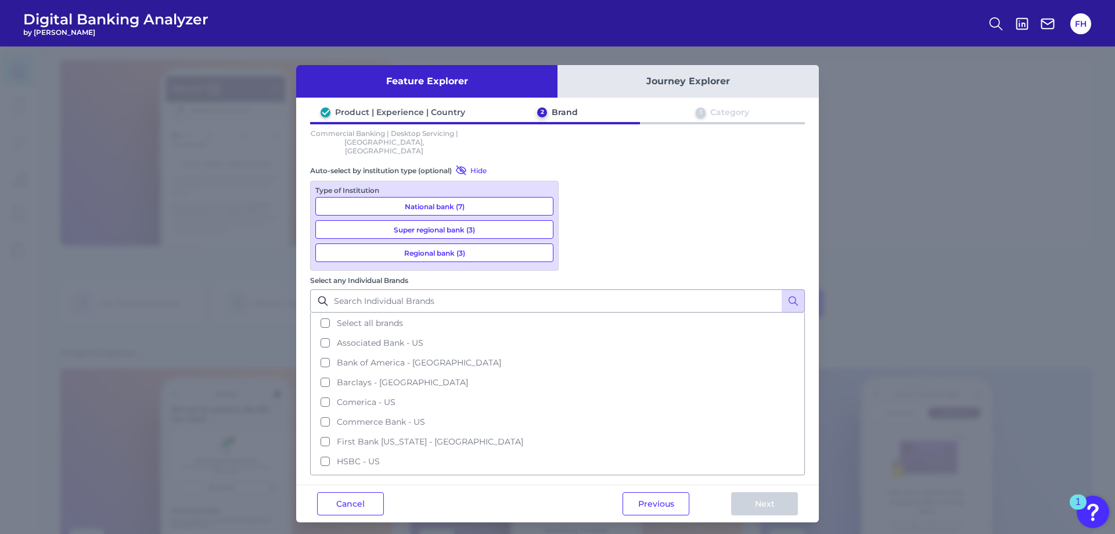
click at [403, 199] on button "National bank (7)" at bounding box center [434, 206] width 238 height 19
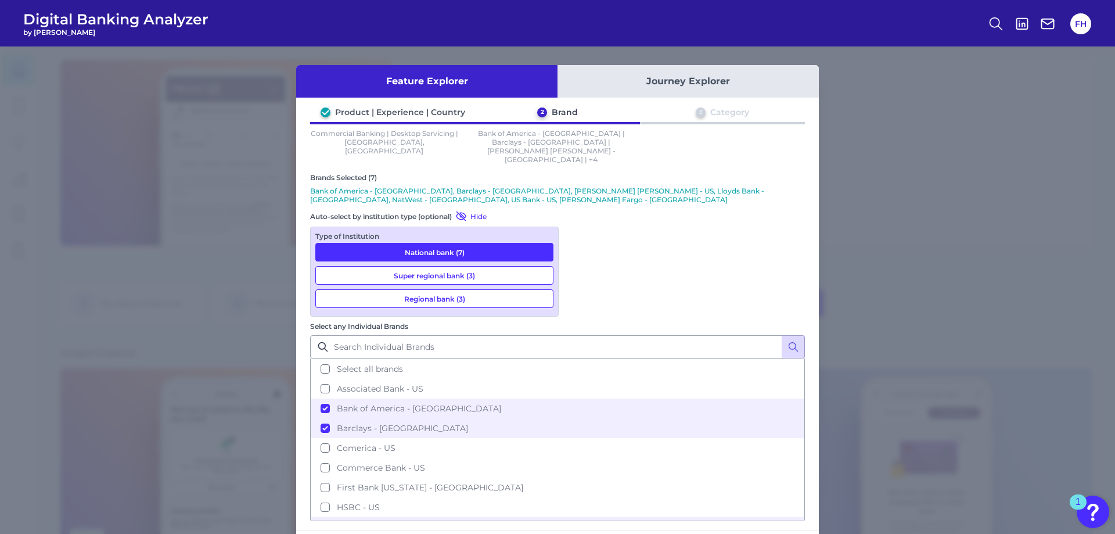
click at [406, 243] on button "National bank (7)" at bounding box center [434, 252] width 238 height 19
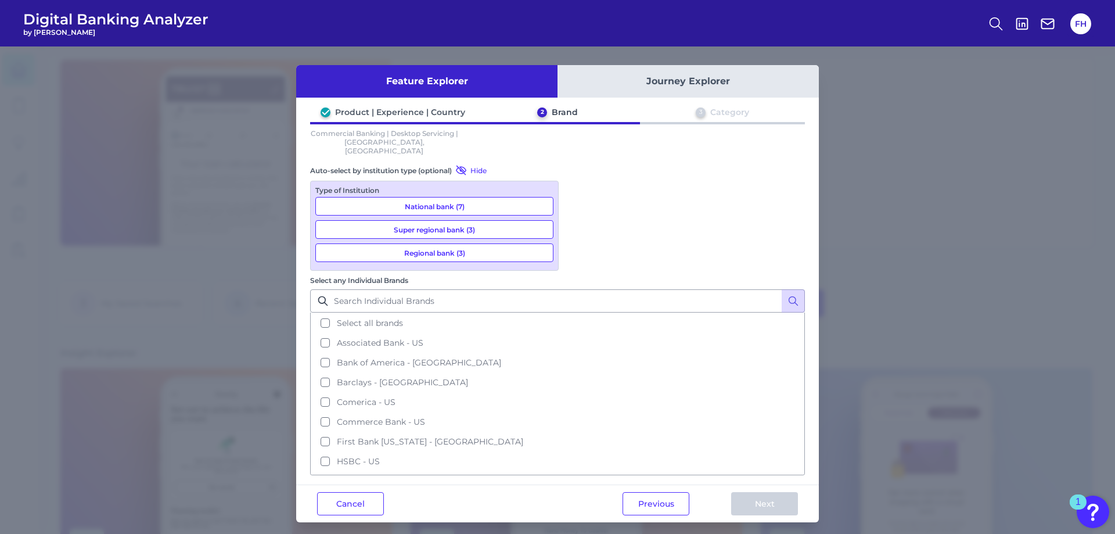
click at [409, 203] on button "National bank (7)" at bounding box center [434, 206] width 238 height 19
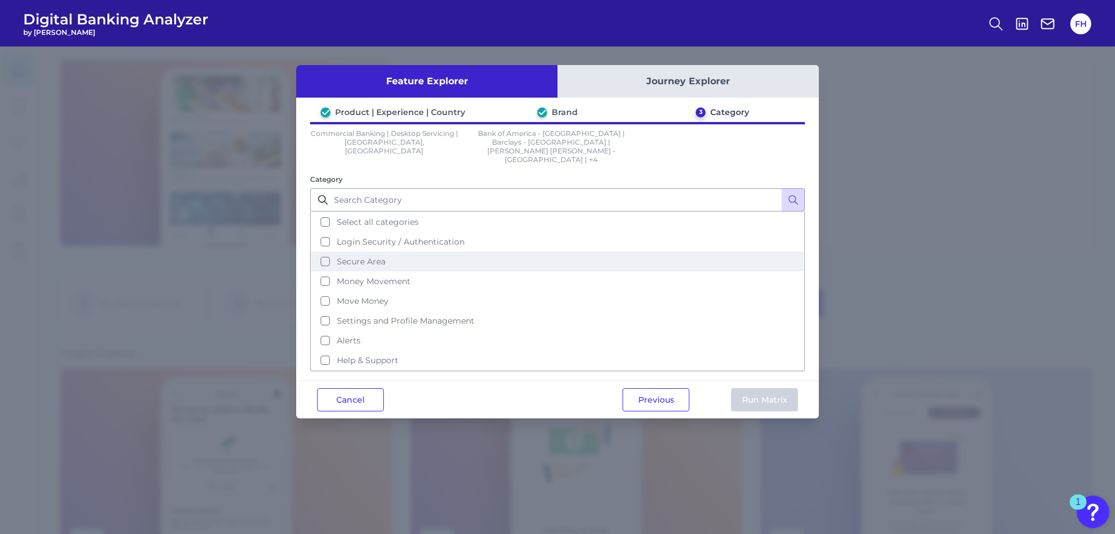
click at [369, 256] on span "Secure Area" at bounding box center [361, 261] width 49 height 10
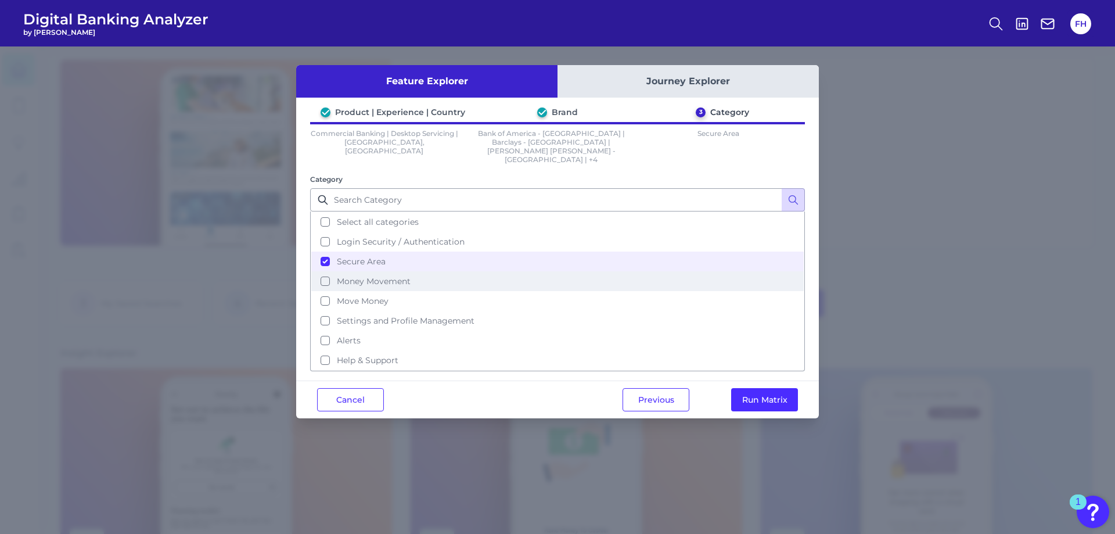
click at [367, 276] on span "Money Movement" at bounding box center [374, 281] width 74 height 10
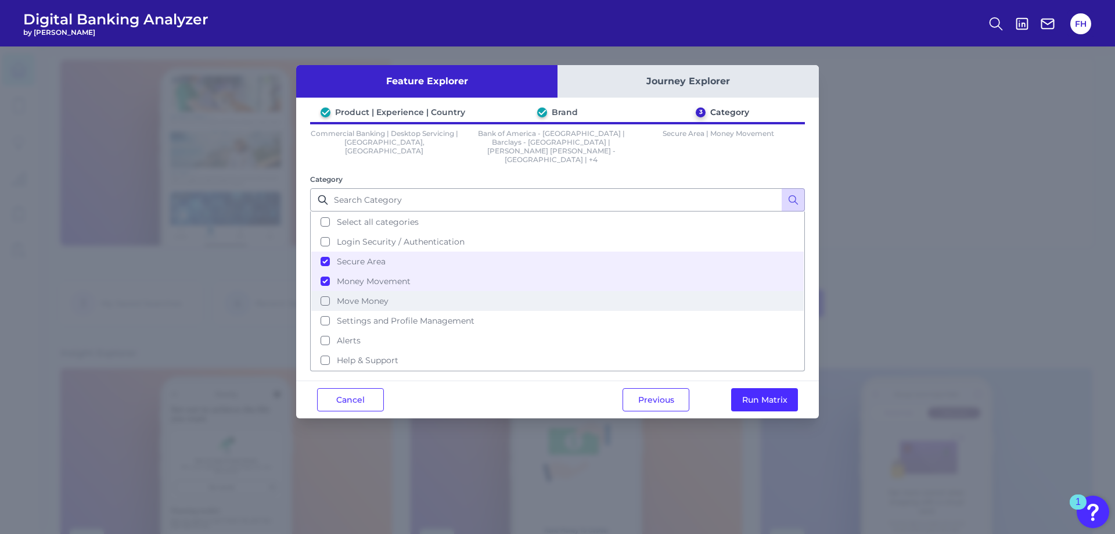
click at [365, 296] on span "Move Money" at bounding box center [363, 301] width 52 height 10
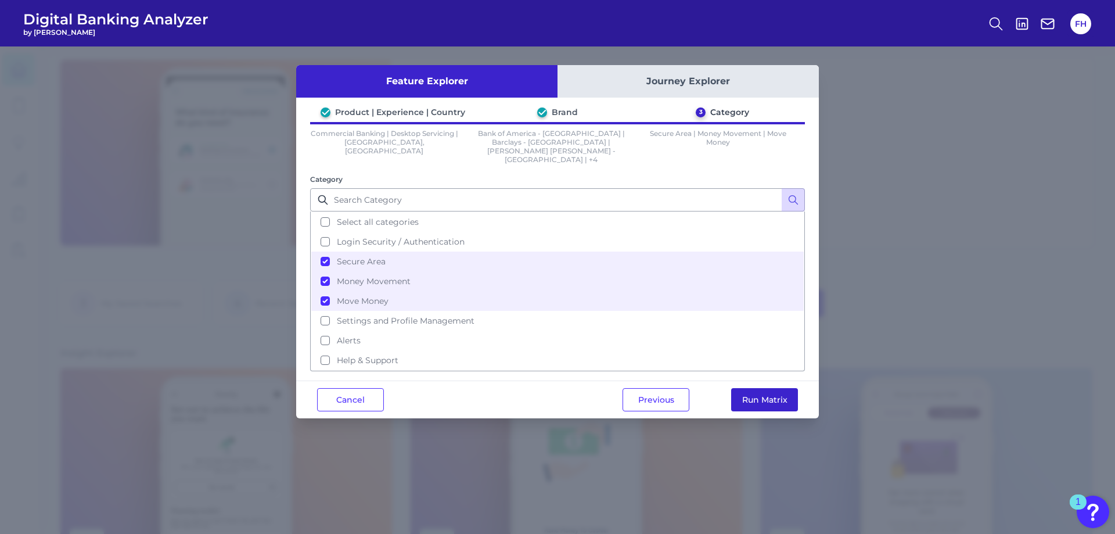
click at [778, 388] on button "Run Matrix" at bounding box center [764, 399] width 67 height 23
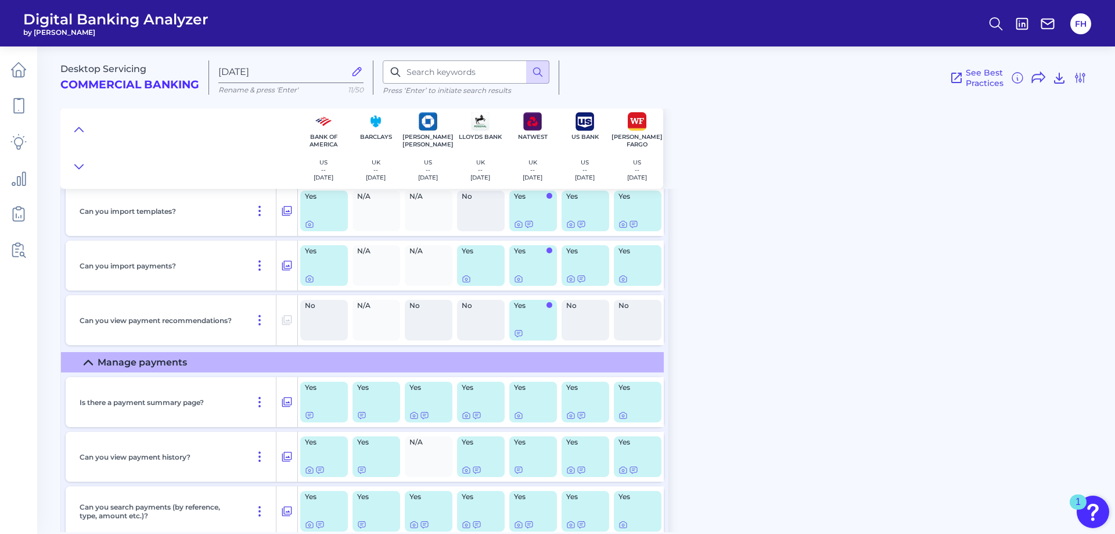
scroll to position [2672, 0]
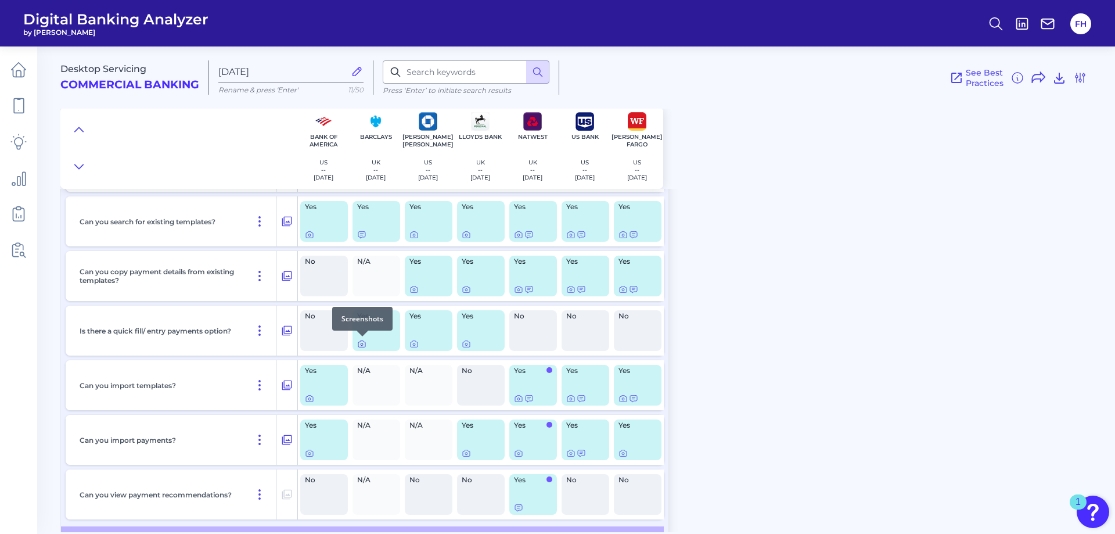
click at [366, 345] on icon at bounding box center [361, 343] width 9 height 9
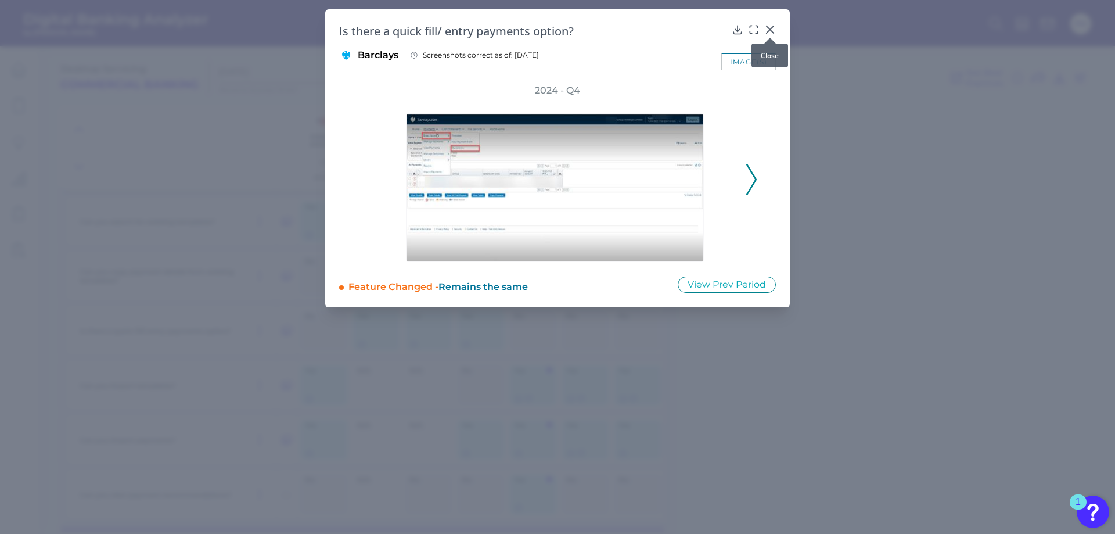
click at [767, 29] on icon at bounding box center [771, 30] width 12 height 12
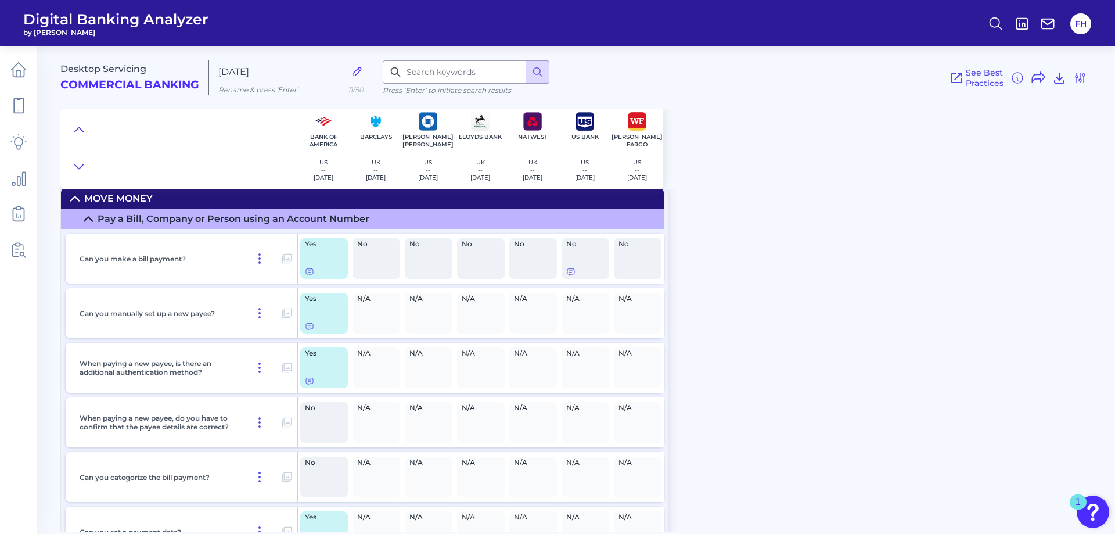
scroll to position [5926, 0]
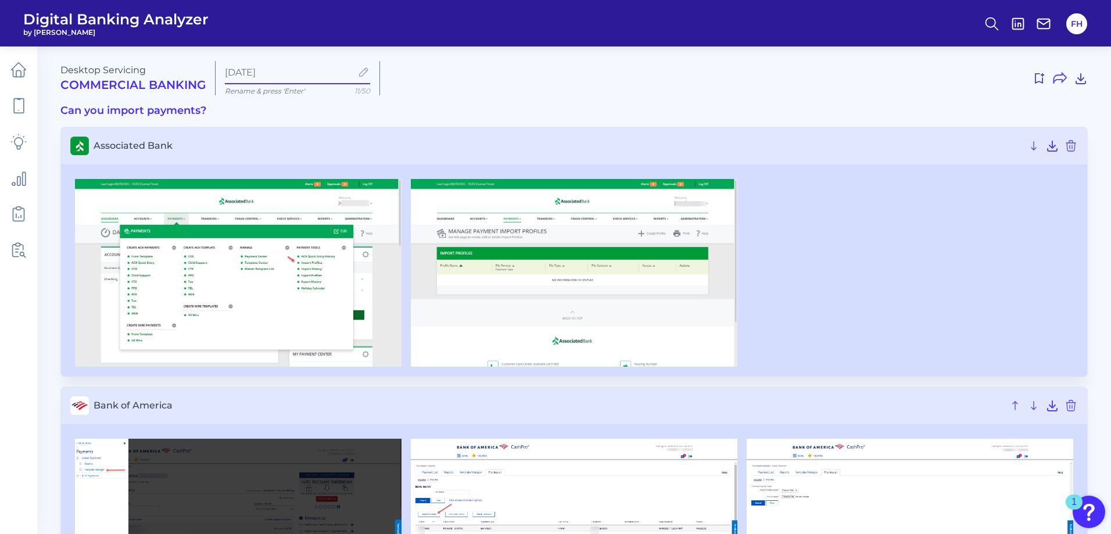
click at [280, 72] on input "[DATE]" at bounding box center [288, 72] width 127 height 11
click at [281, 71] on input "[DATE]" at bounding box center [288, 72] width 127 height 11
click at [282, 70] on input "[DATE]" at bounding box center [288, 72] width 127 height 11
click at [302, 74] on input "[DATE]" at bounding box center [288, 72] width 127 height 11
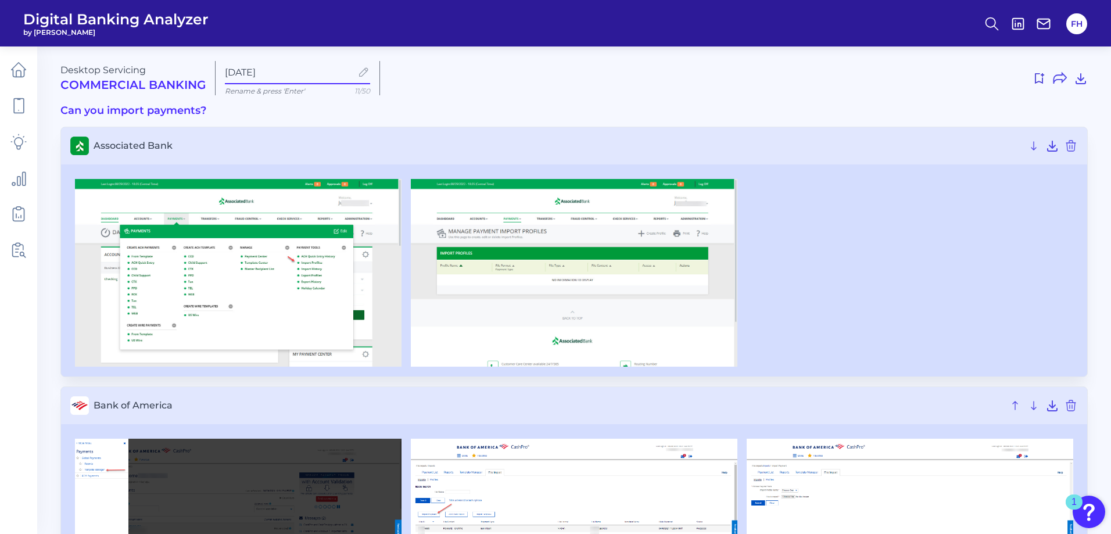
drag, startPoint x: 279, startPoint y: 69, endPoint x: 207, endPoint y: 66, distance: 72.7
click at [207, 66] on div "Desktop Servicing Commercial Banking Aug 20 2025 Rename & press 'Enter' 11/50" at bounding box center [573, 78] width 1027 height 34
type input "Import Payments"
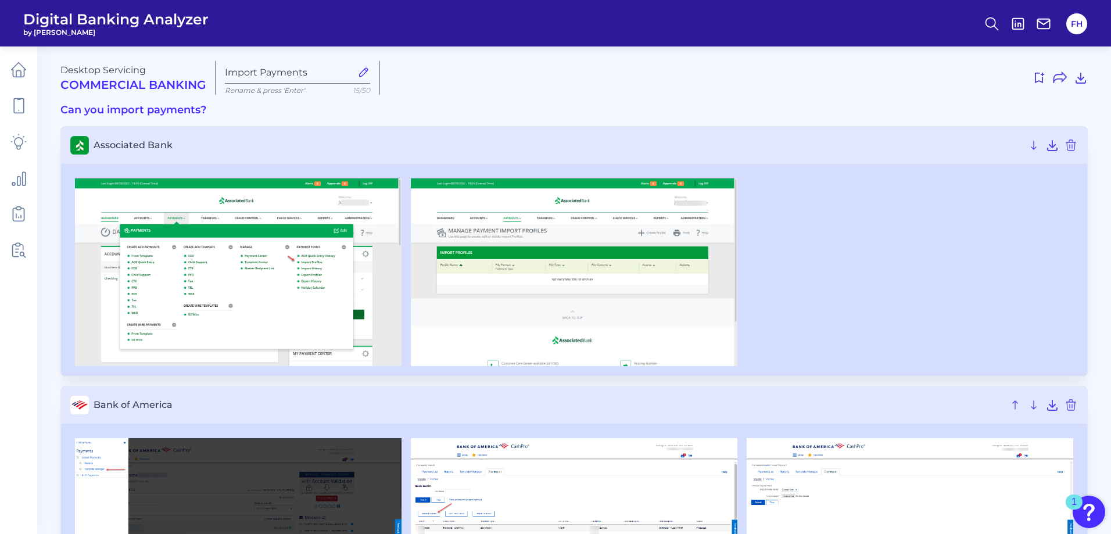
click at [960, 249] on div at bounding box center [573, 272] width 1007 height 188
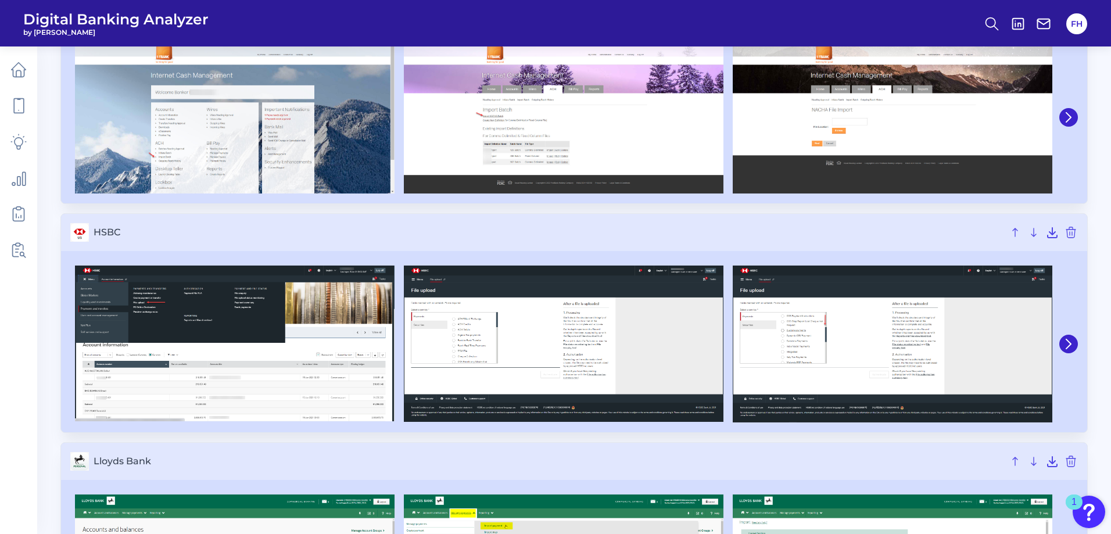
scroll to position [1278, 0]
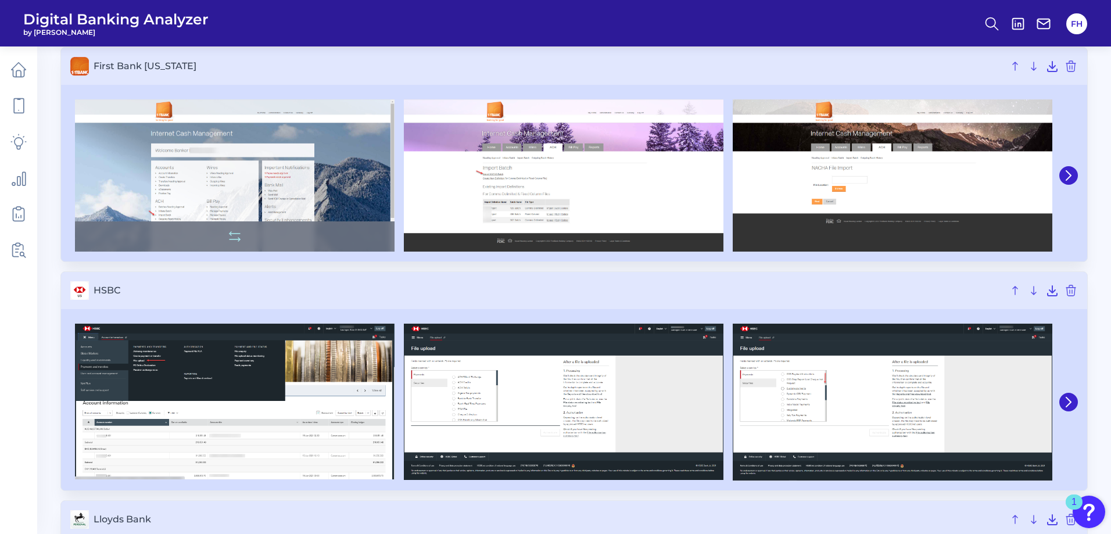
click at [219, 208] on img at bounding box center [235, 175] width 320 height 152
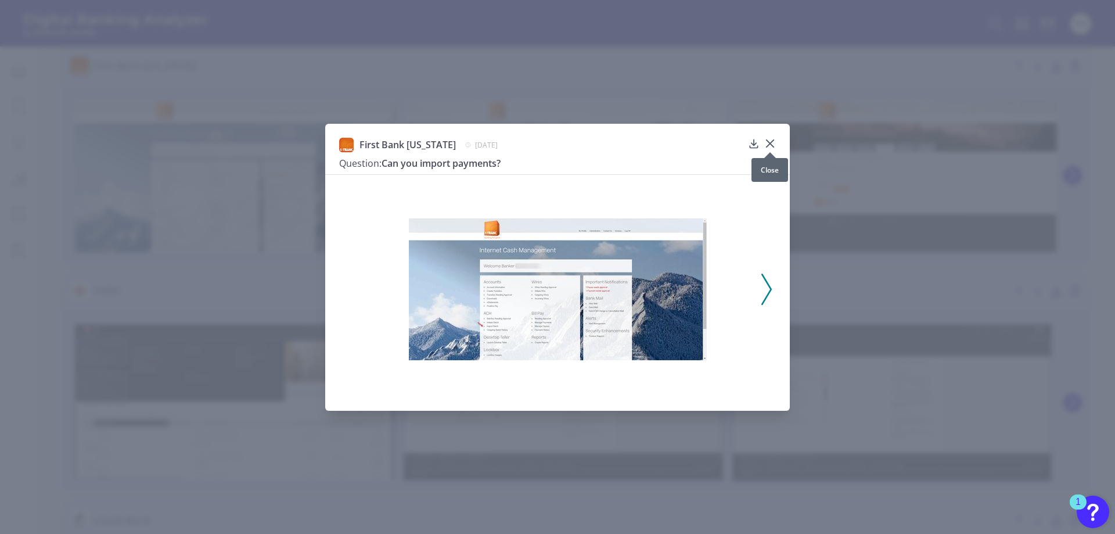
click at [772, 143] on icon at bounding box center [771, 144] width 12 height 12
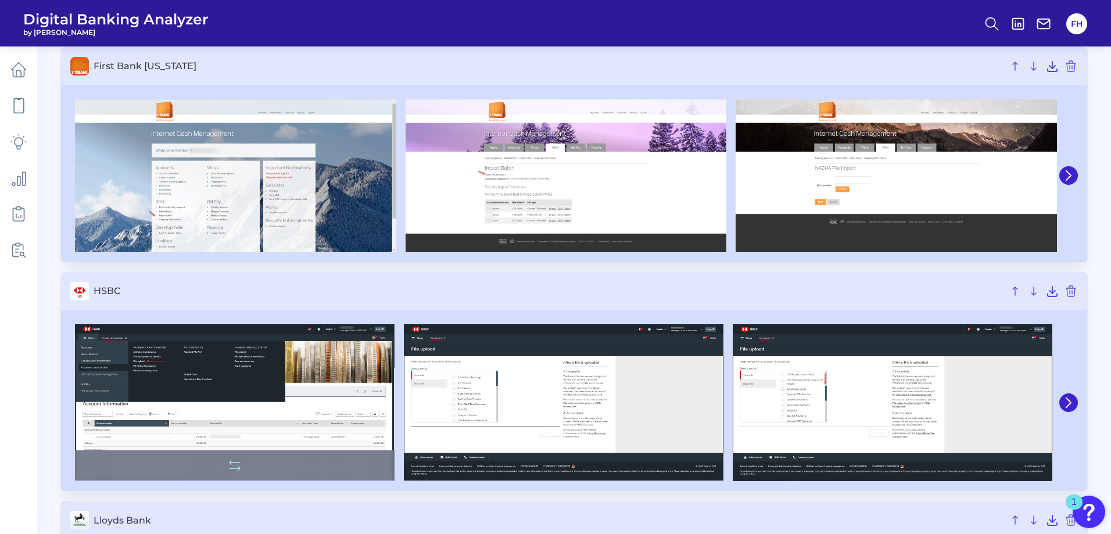
click at [173, 363] on img at bounding box center [235, 402] width 320 height 156
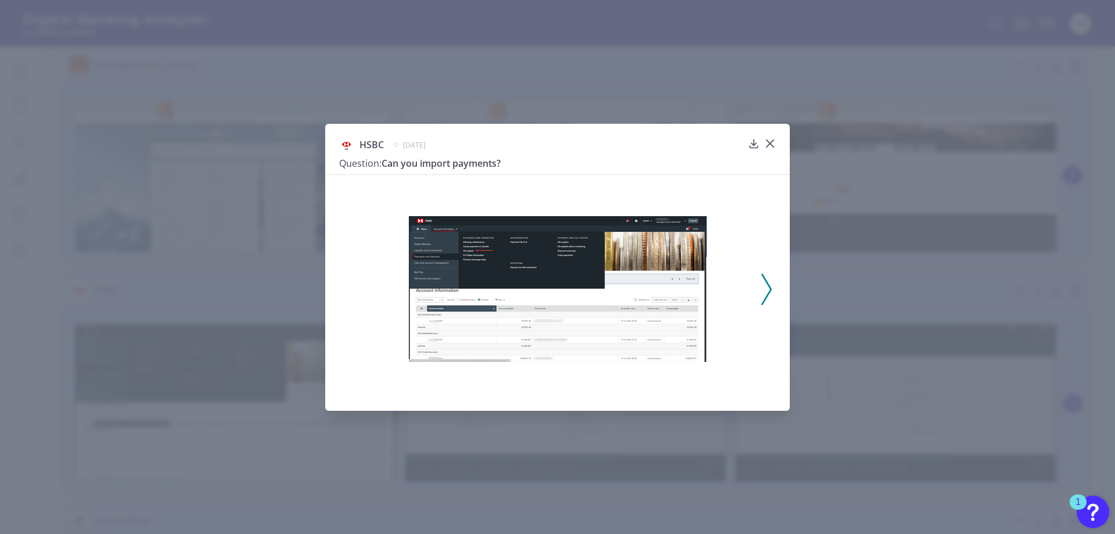
click at [579, 286] on img at bounding box center [558, 289] width 298 height 146
click at [541, 307] on img at bounding box center [558, 289] width 298 height 146
click at [769, 281] on icon at bounding box center [767, 289] width 10 height 31
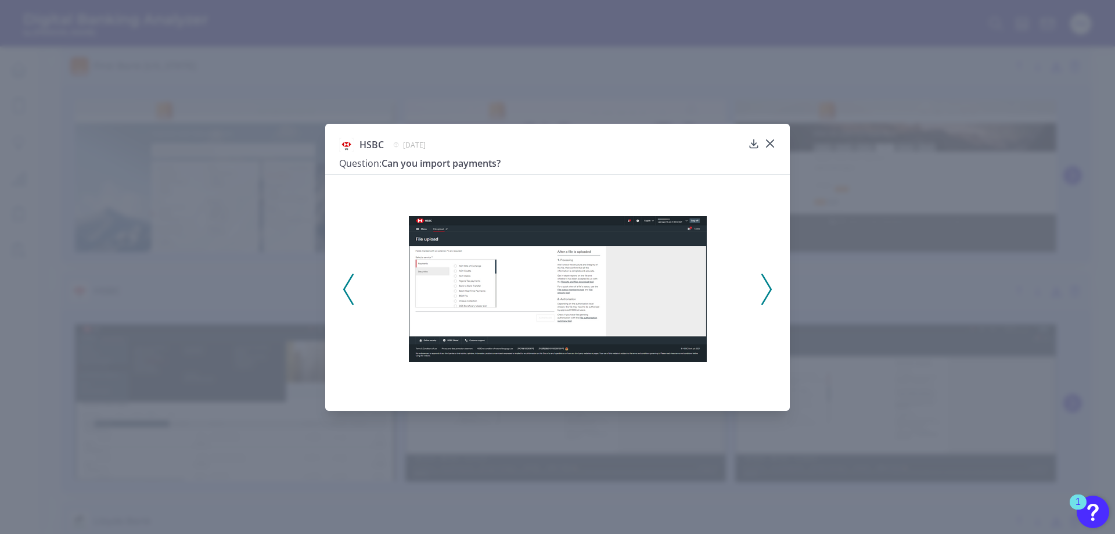
click at [769, 281] on icon at bounding box center [767, 289] width 10 height 31
click at [351, 288] on icon at bounding box center [348, 289] width 10 height 31
click at [338, 286] on div at bounding box center [557, 285] width 465 height 223
click at [349, 290] on icon at bounding box center [348, 289] width 10 height 31
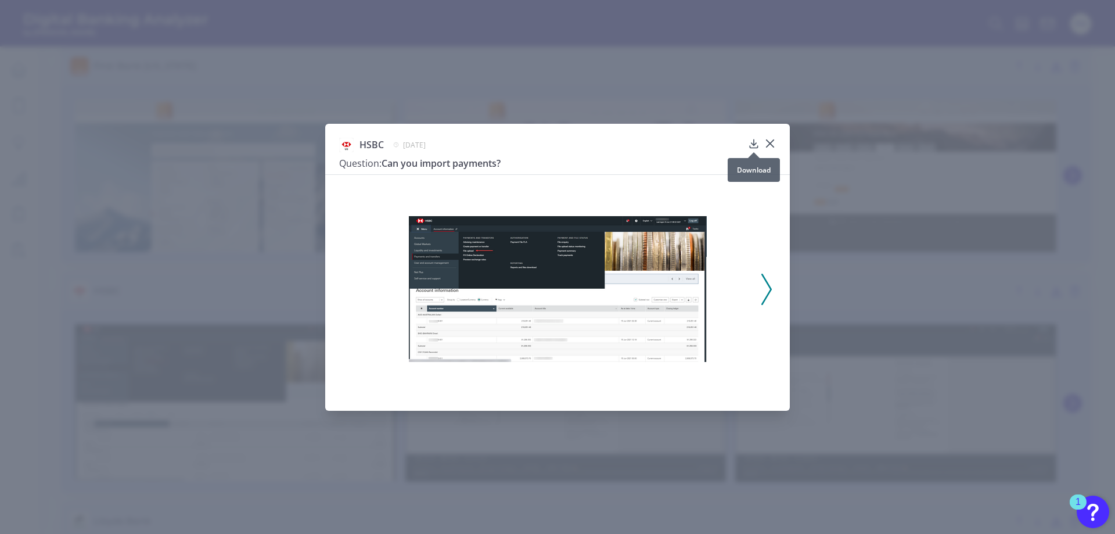
click at [756, 145] on icon at bounding box center [754, 144] width 12 height 12
click at [767, 141] on icon at bounding box center [770, 143] width 7 height 7
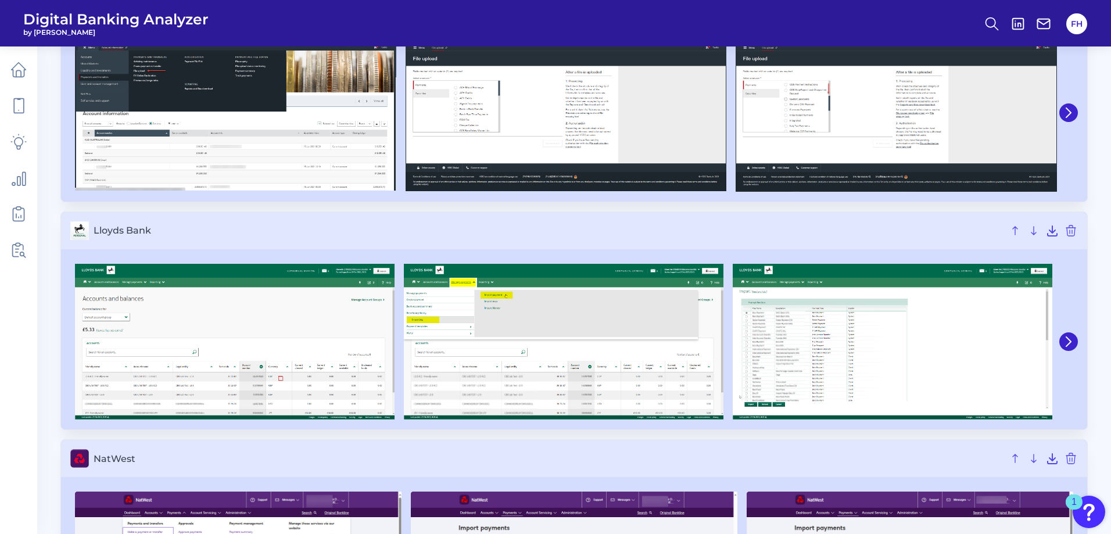
scroll to position [1685, 0]
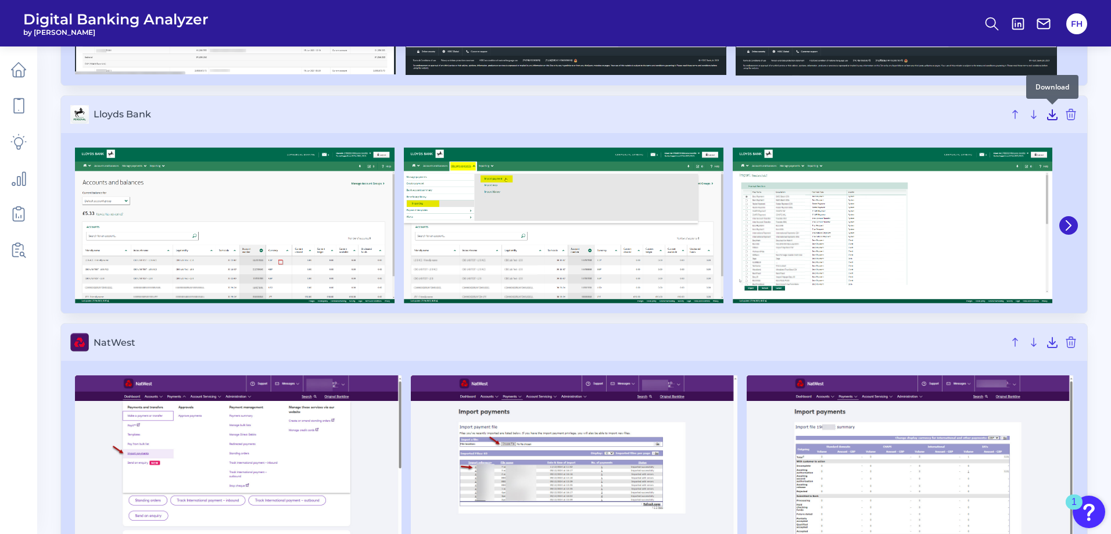
click at [1051, 113] on icon at bounding box center [1052, 114] width 14 height 14
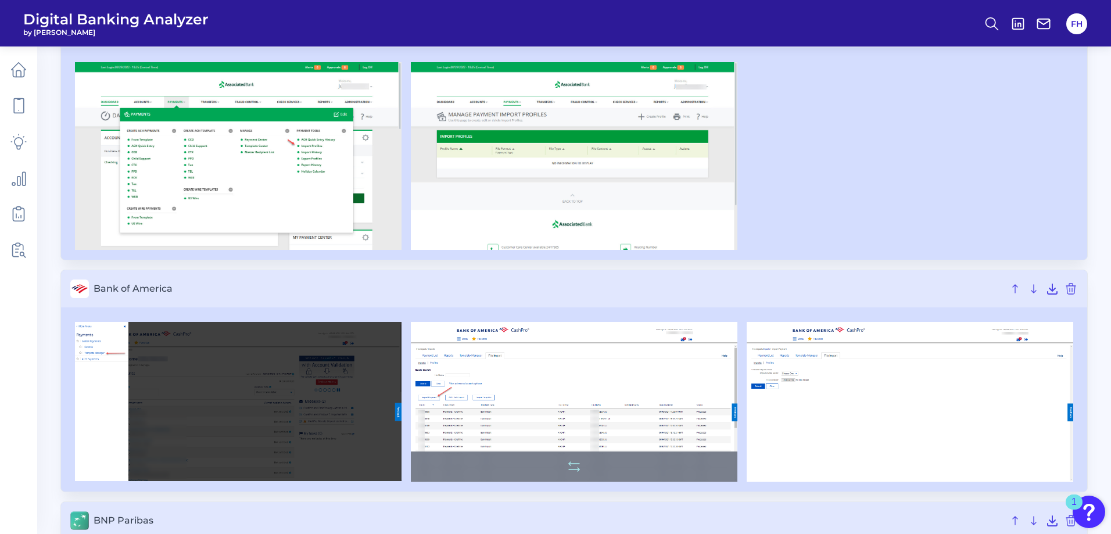
scroll to position [0, 0]
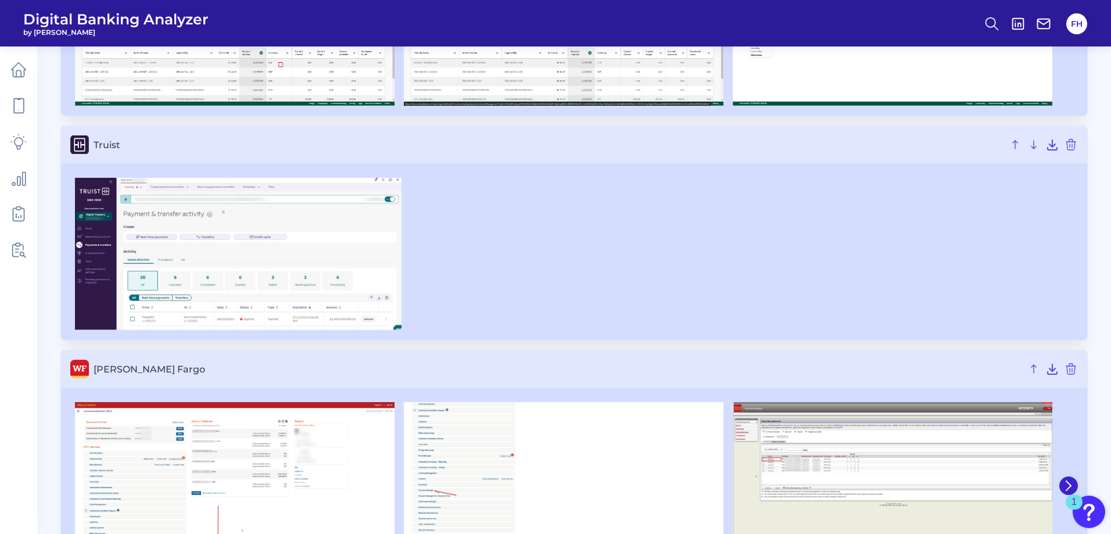
scroll to position [760, 0]
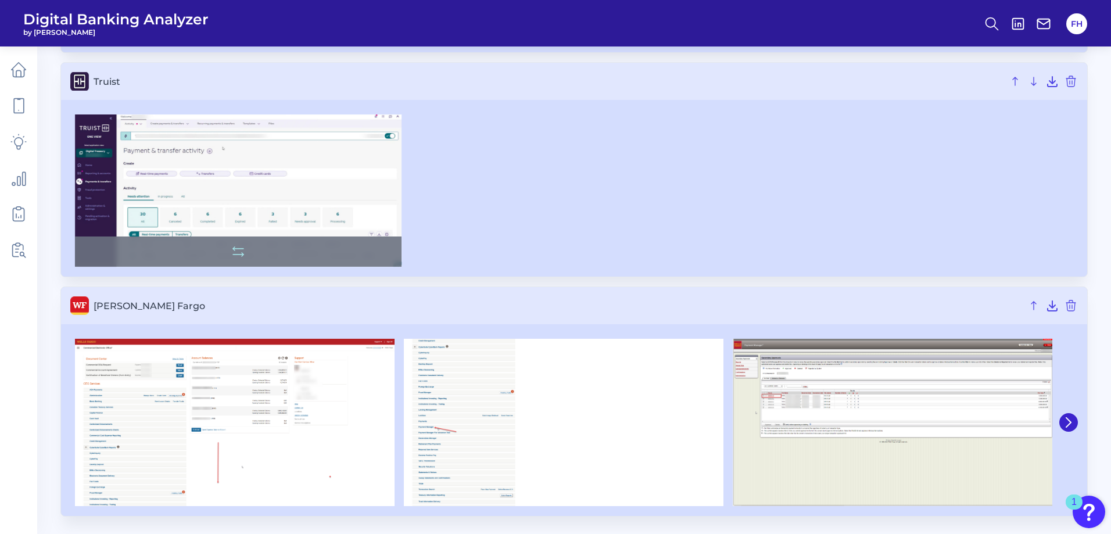
click at [224, 161] on img at bounding box center [238, 190] width 326 height 152
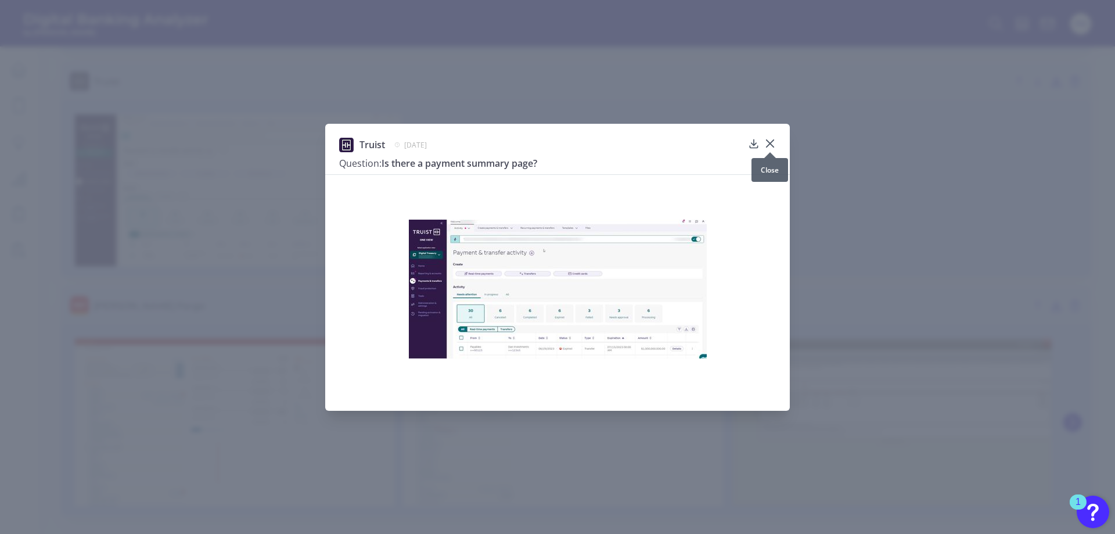
click at [768, 145] on icon at bounding box center [771, 144] width 12 height 12
